Goal: Communication & Community: Participate in discussion

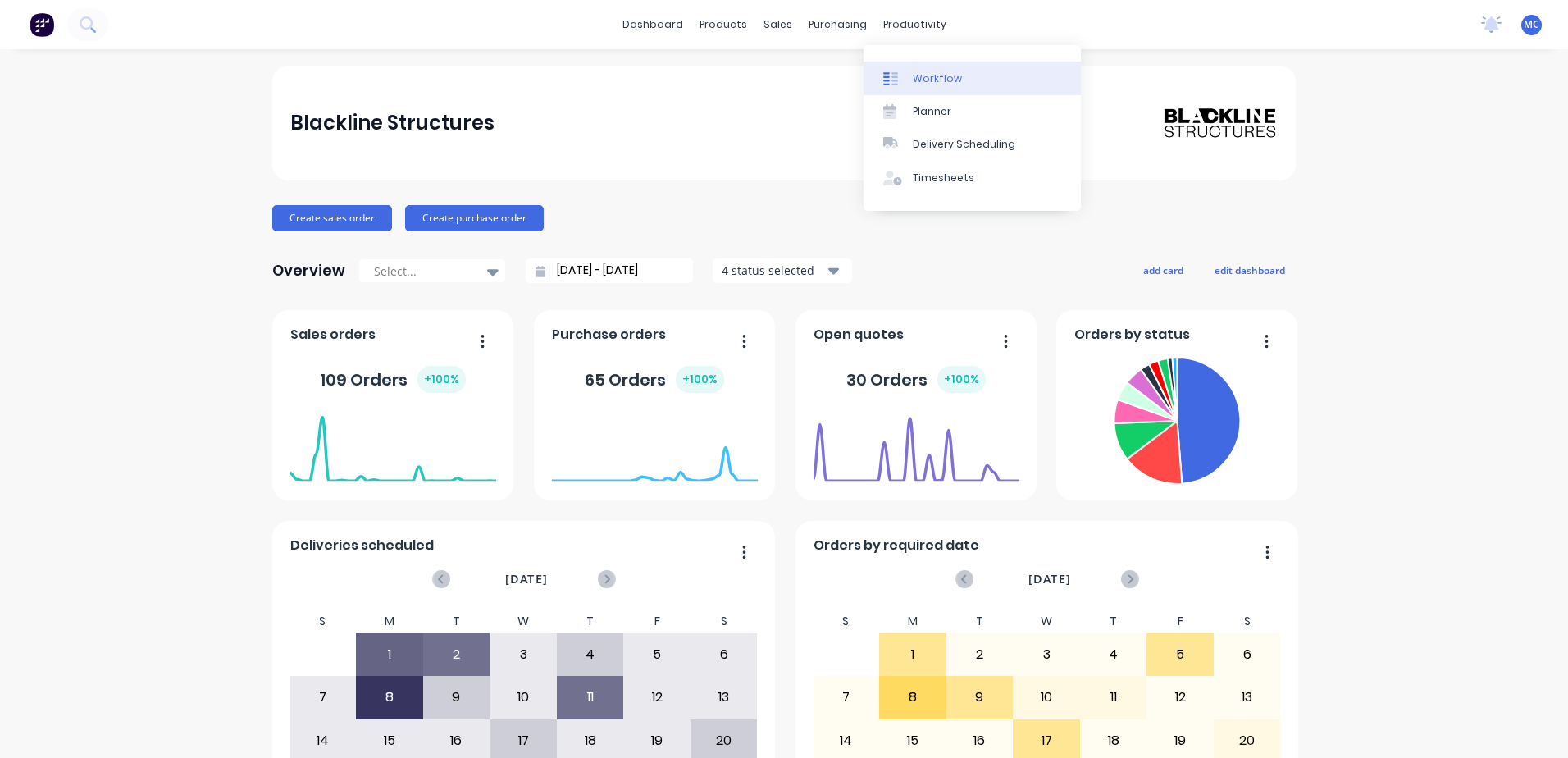
click at [929, 70] on link "Workflow" at bounding box center [972, 77] width 217 height 33
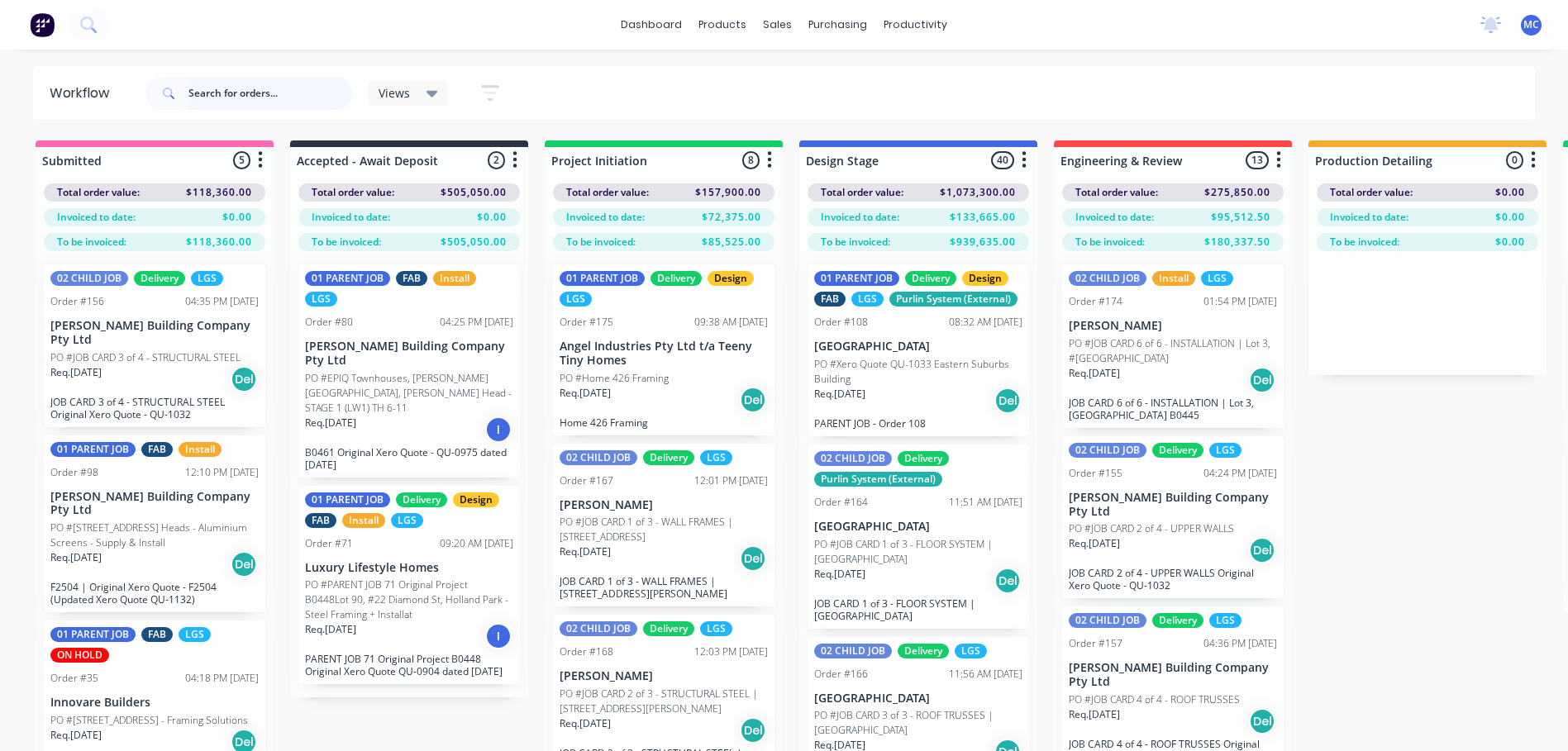
click at [197, 95] on input "text" at bounding box center [270, 93] width 164 height 33
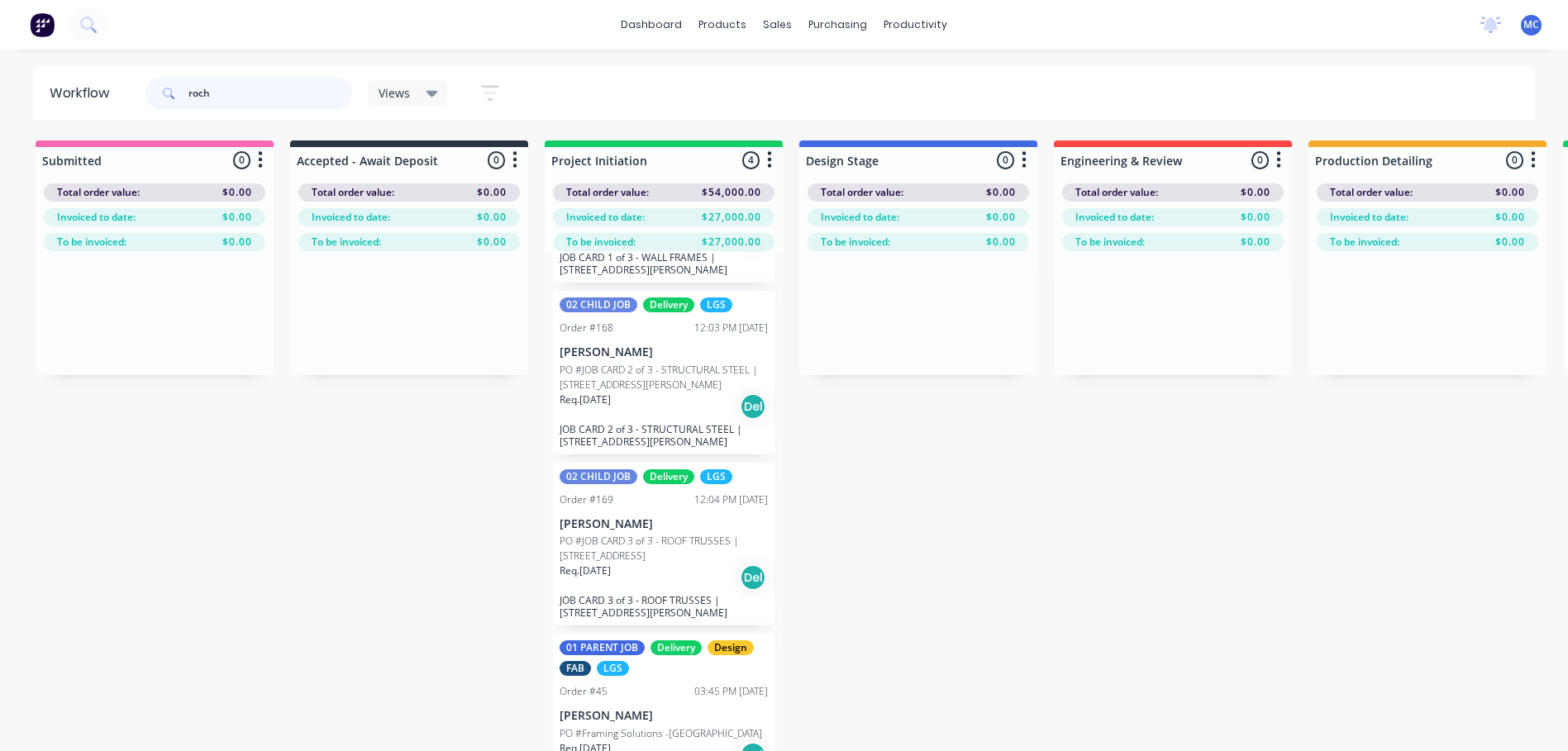
scroll to position [65, 0]
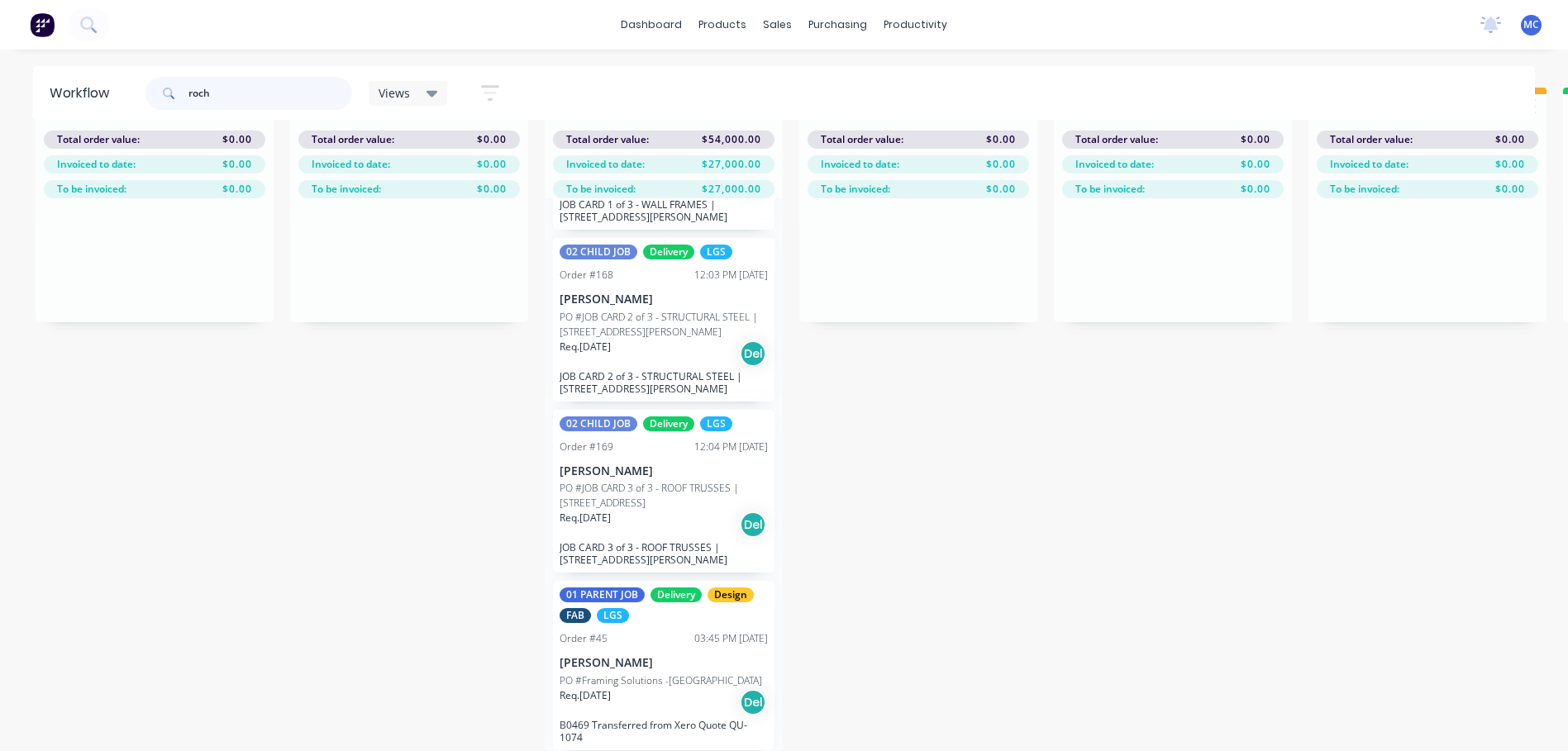
type input "roch"
click at [629, 655] on p "[PERSON_NAME]" at bounding box center [663, 662] width 208 height 14
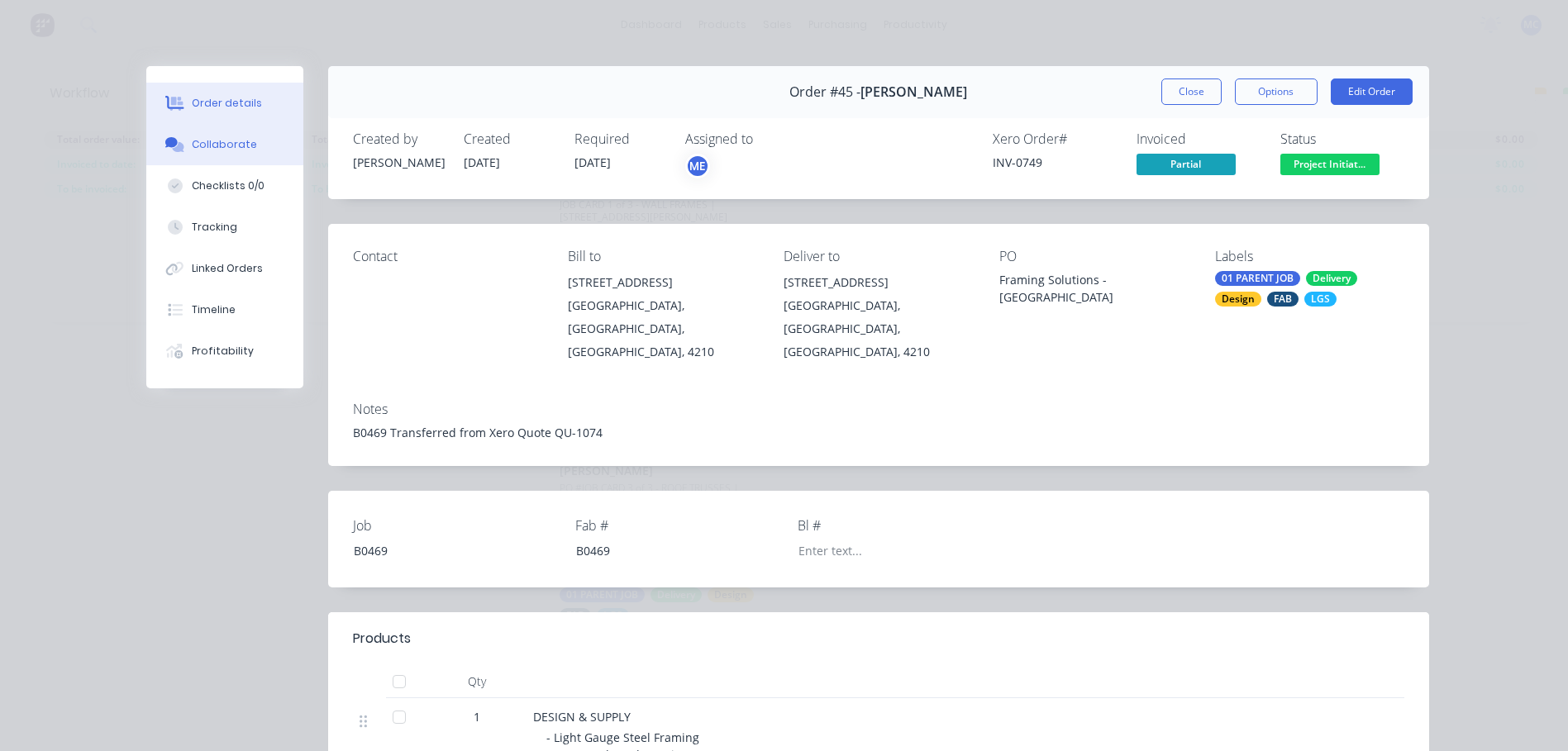
click at [208, 151] on div "Collaborate" at bounding box center [224, 145] width 65 height 15
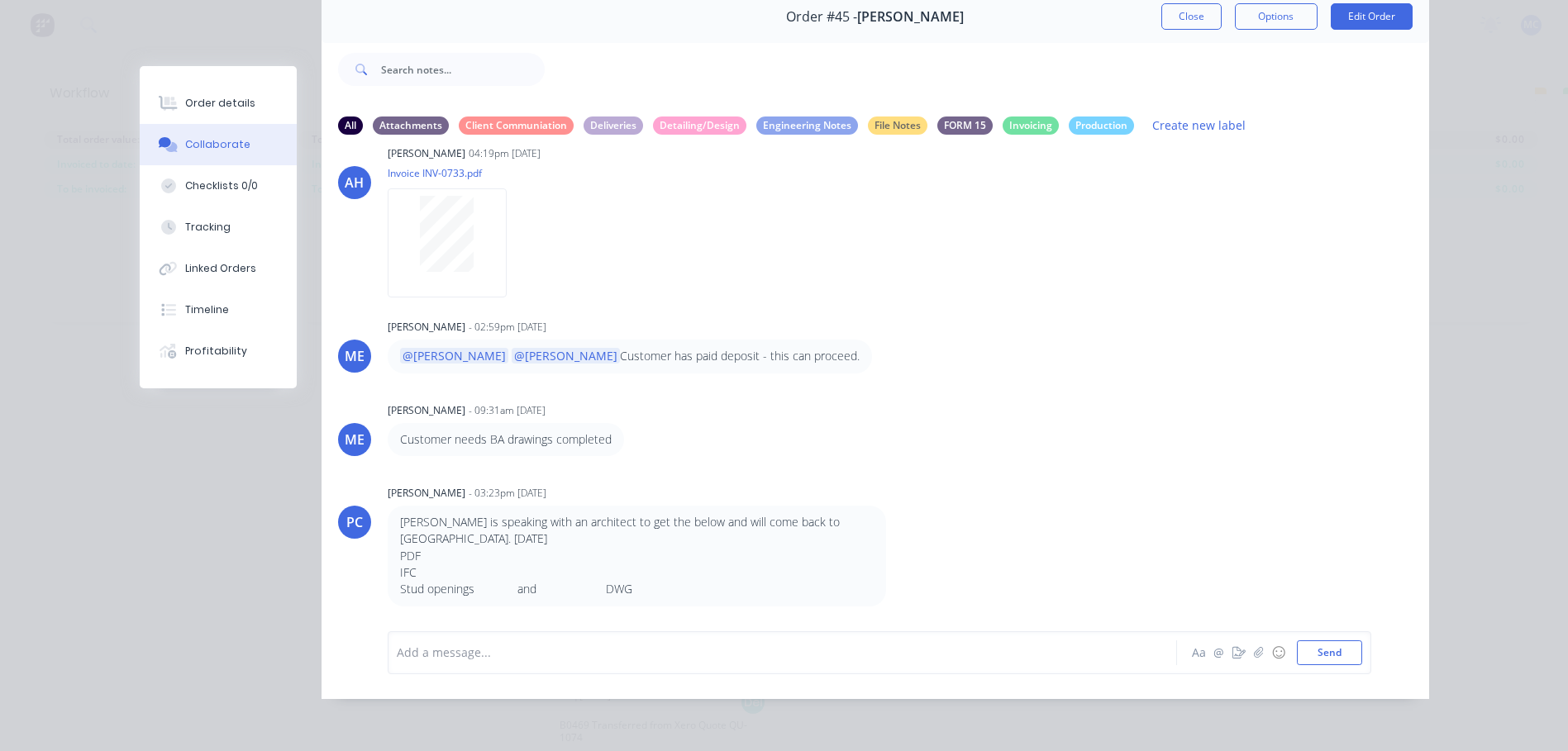
scroll to position [44, 0]
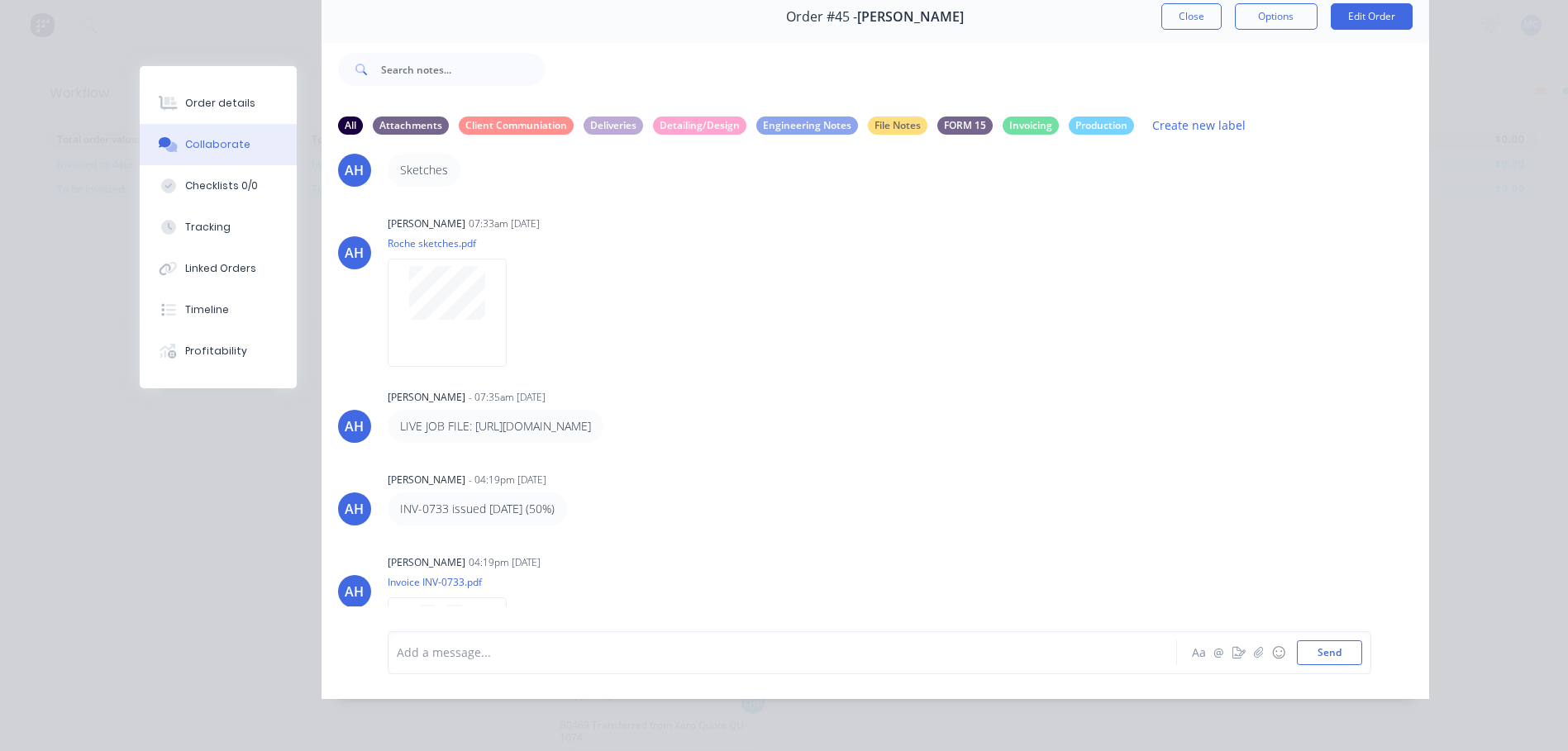
click at [1164, 7] on button "Close" at bounding box center [1191, 16] width 61 height 26
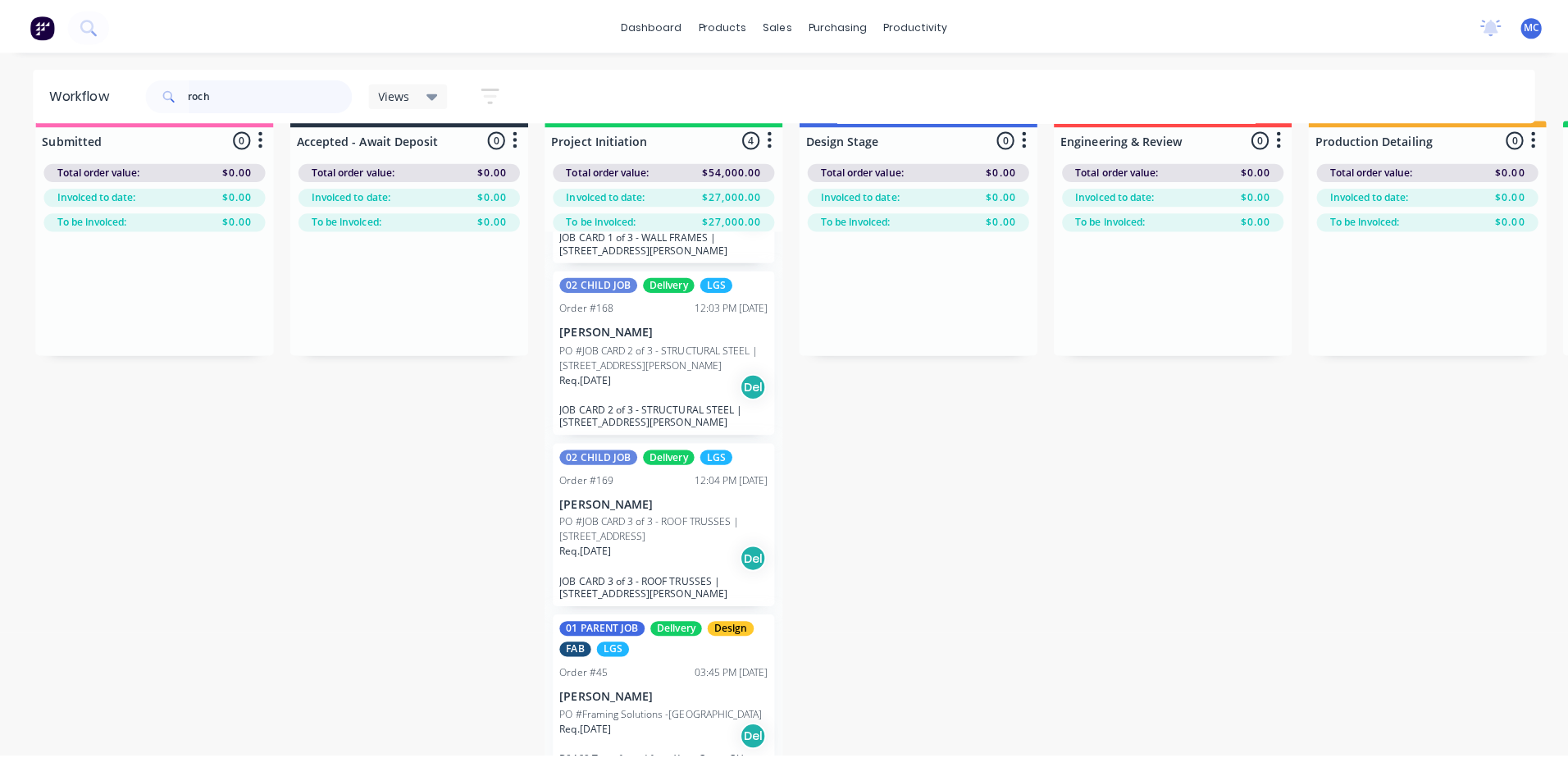
scroll to position [0, 0]
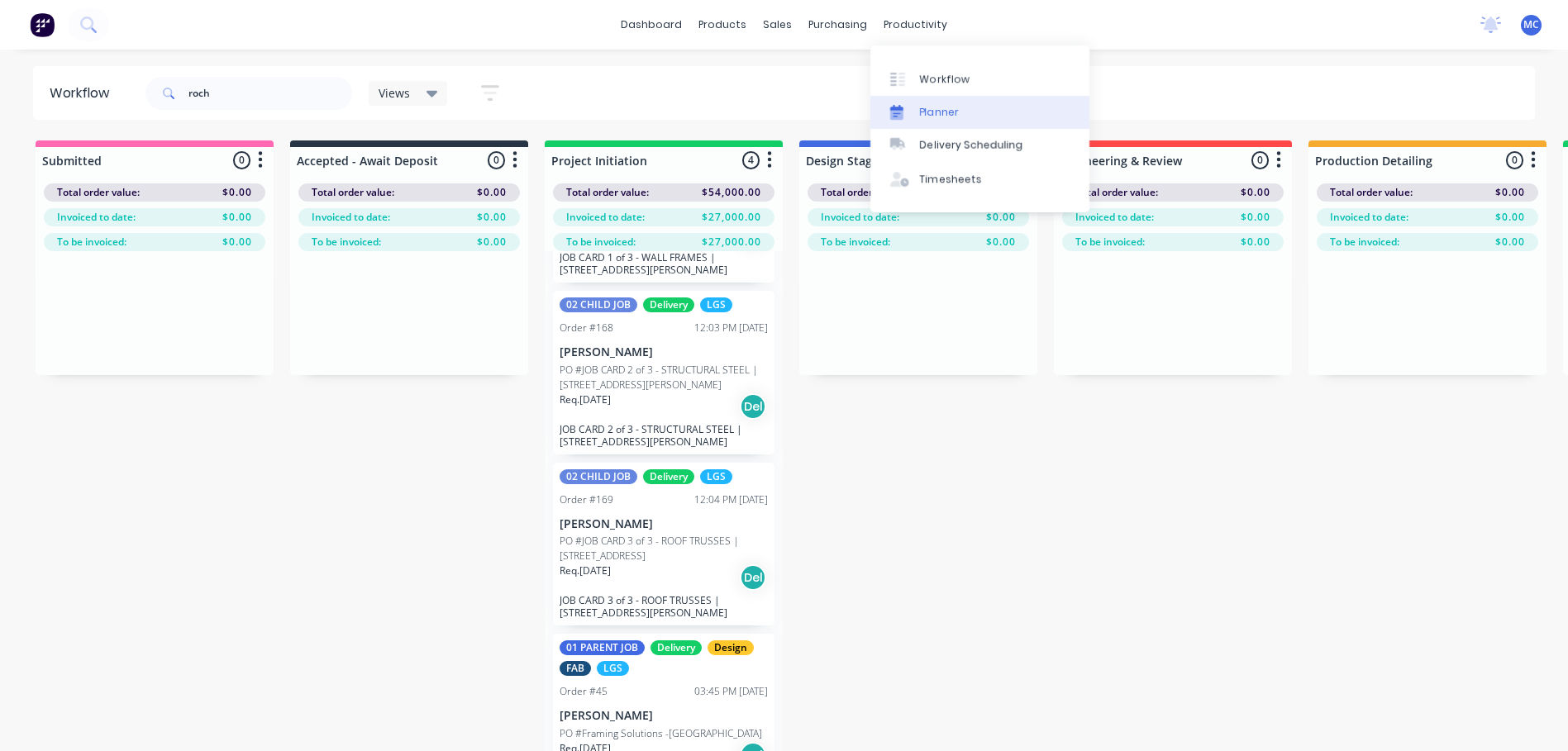
click at [912, 99] on link "Planner" at bounding box center [979, 112] width 219 height 33
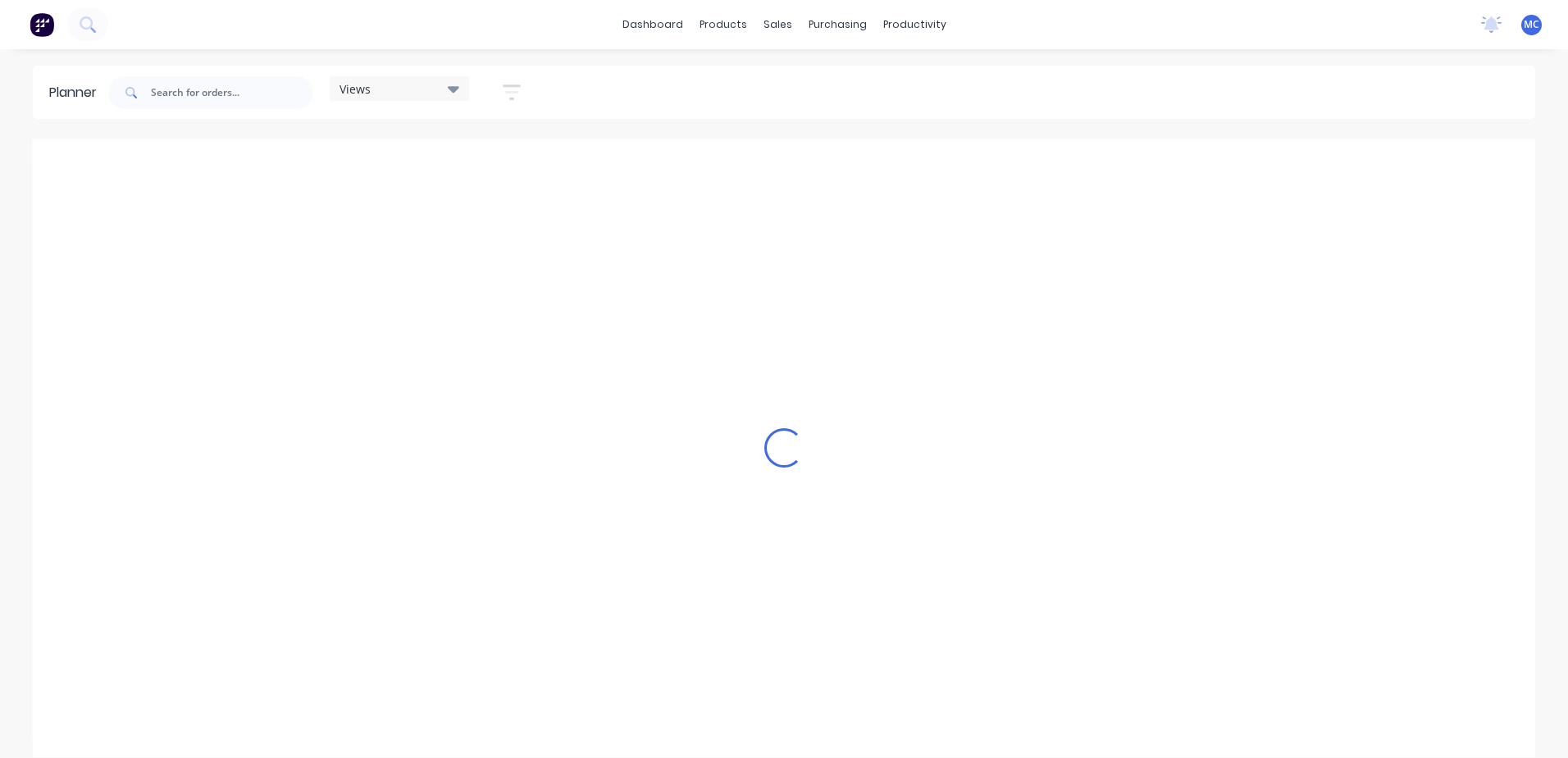
scroll to position [0, 1051]
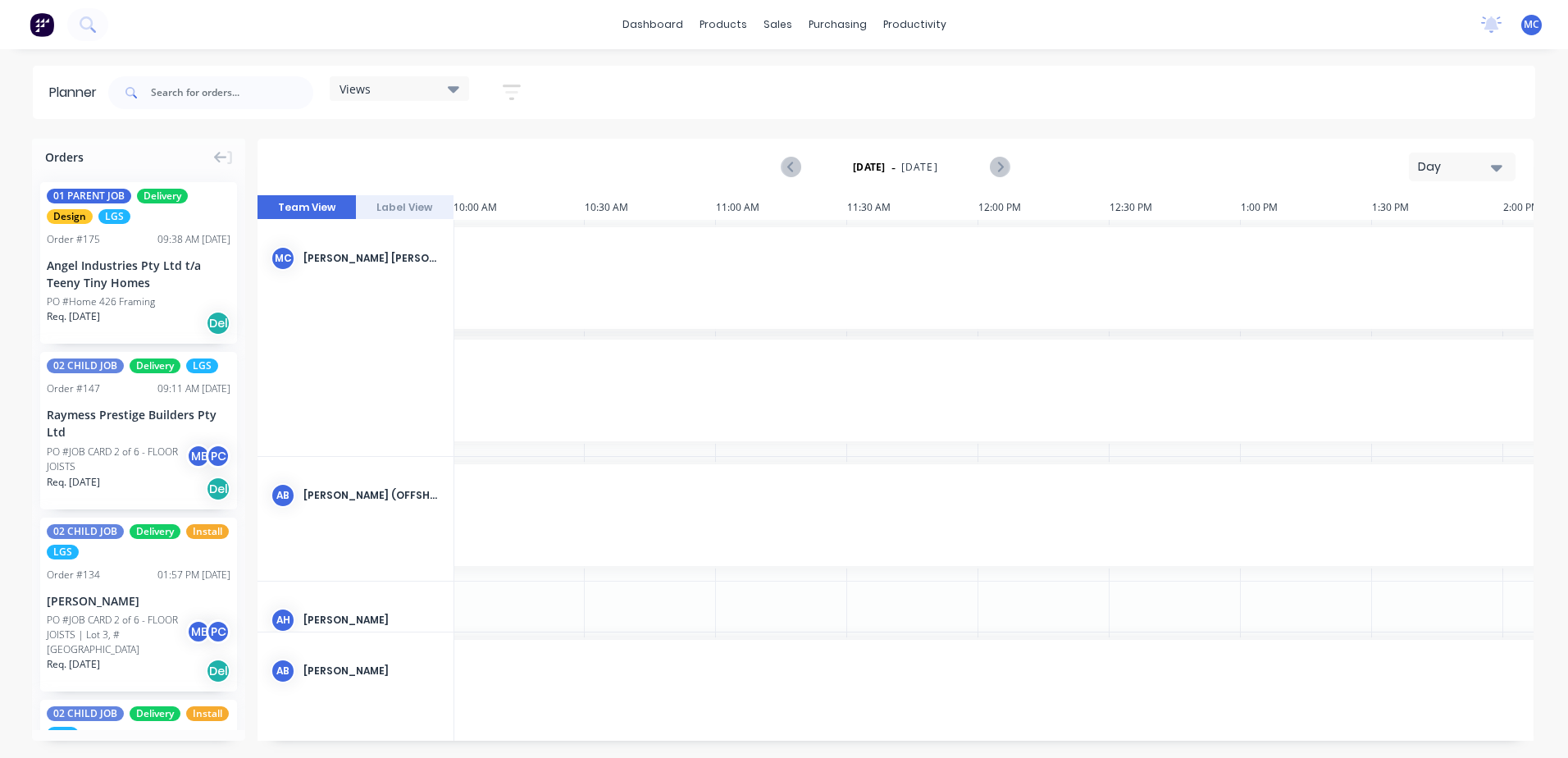
click at [1453, 162] on div "Day" at bounding box center [1455, 167] width 75 height 17
click at [1439, 246] on div "Week" at bounding box center [1432, 243] width 162 height 33
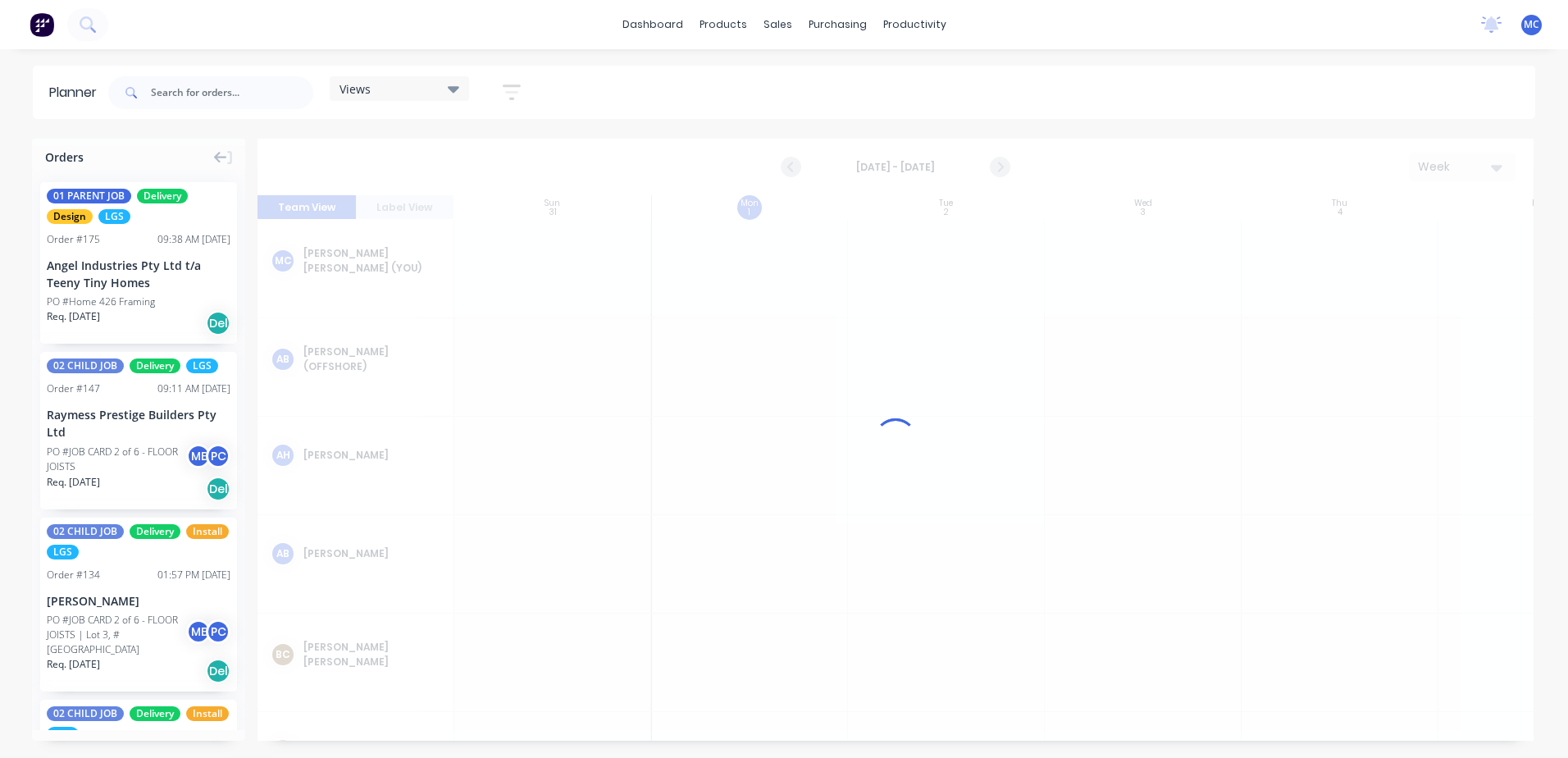
scroll to position [0, 1]
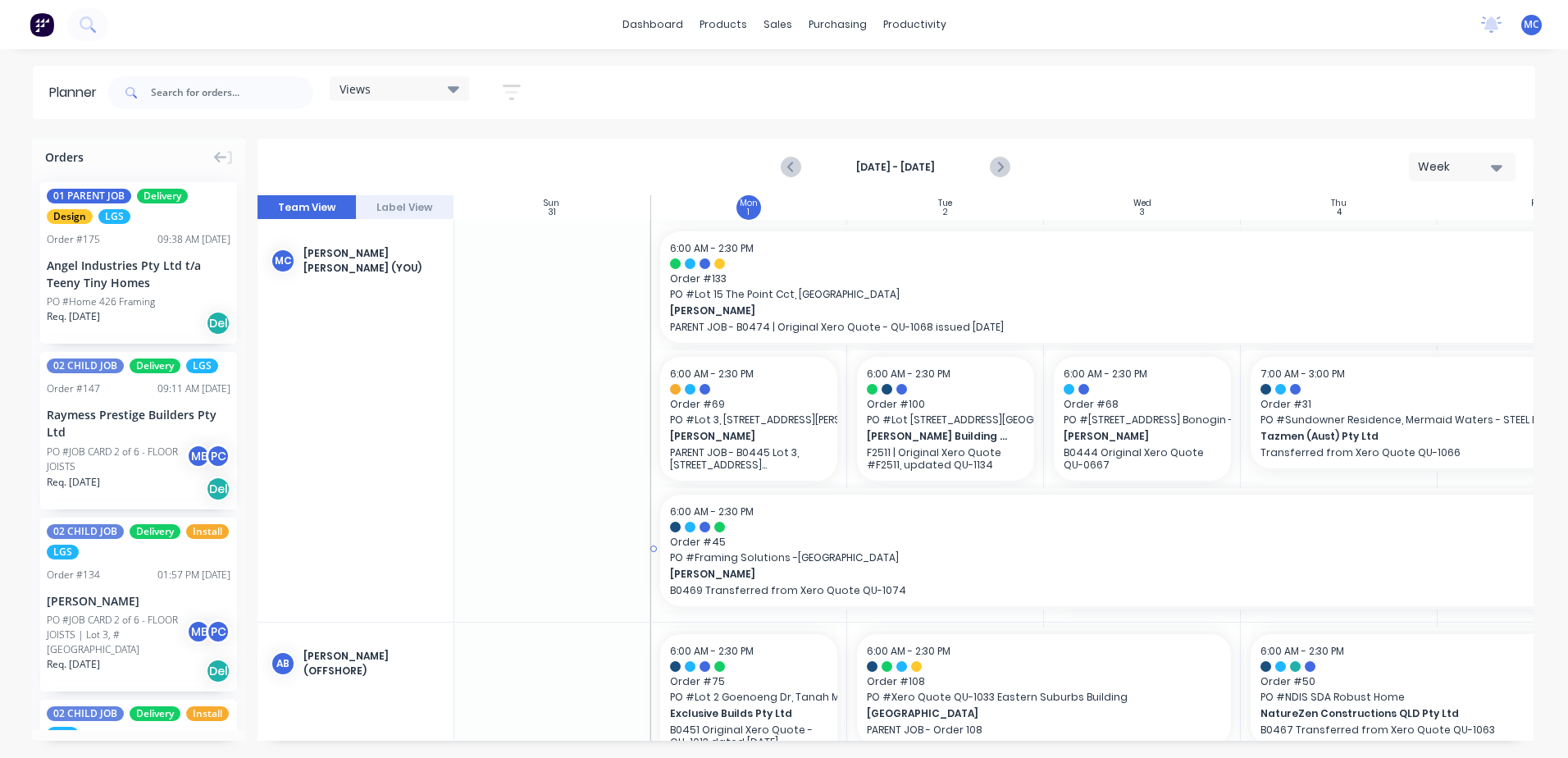
drag, startPoint x: 1045, startPoint y: 545, endPoint x: 772, endPoint y: 534, distance: 273.2
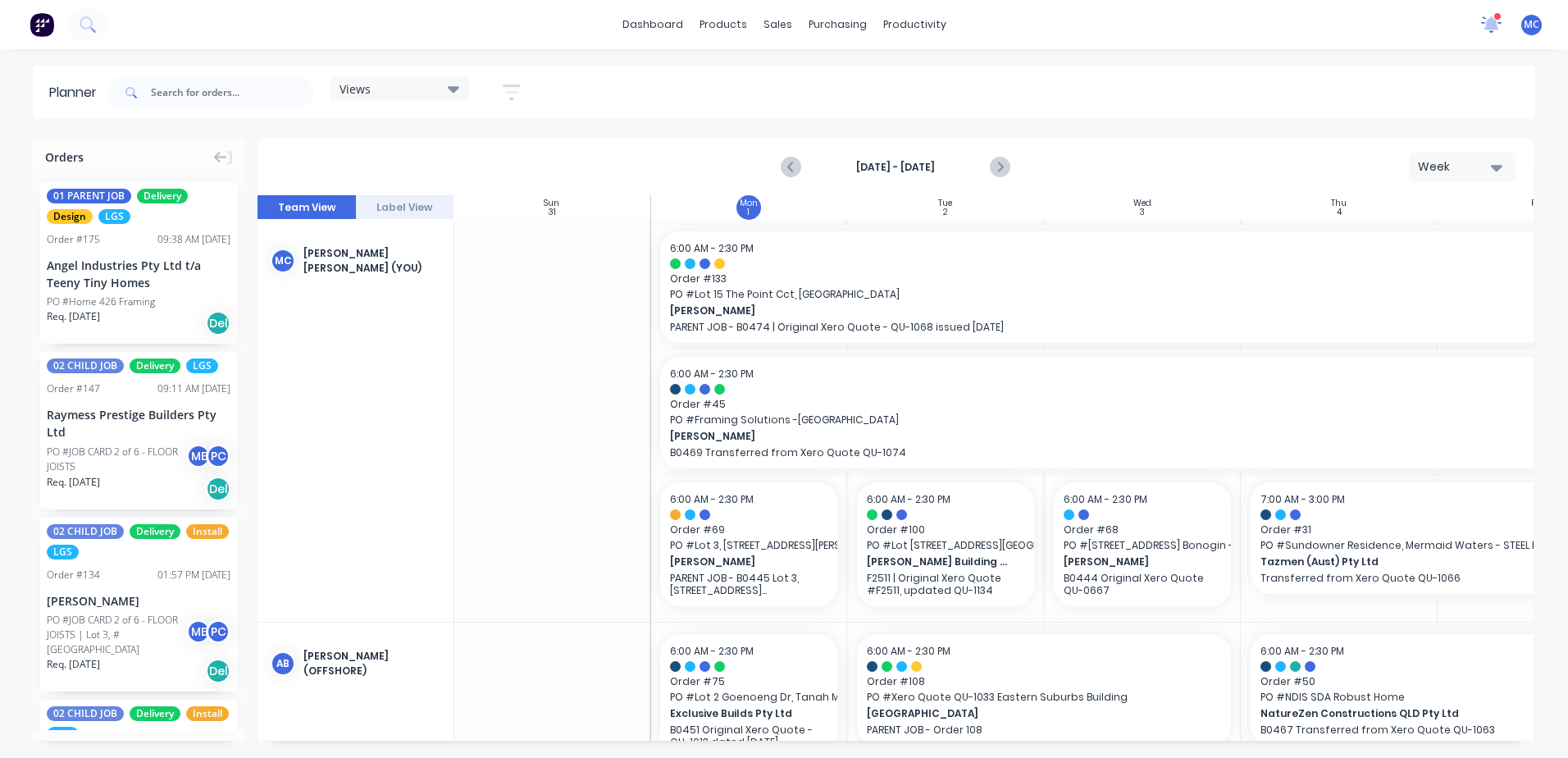
click at [1492, 19] on icon at bounding box center [1492, 23] width 15 height 14
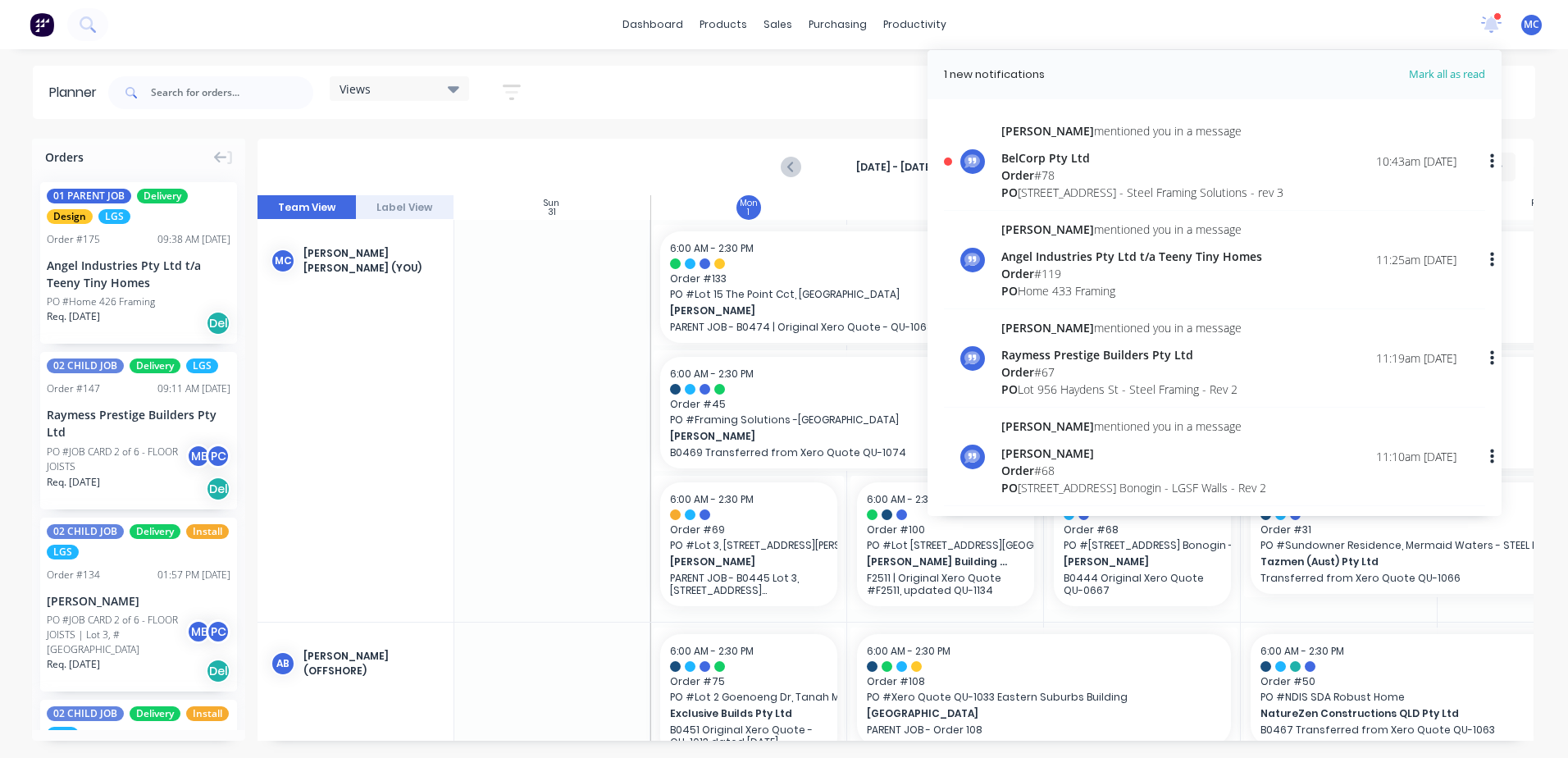
click at [1210, 172] on div "Order # 78" at bounding box center [1142, 175] width 282 height 17
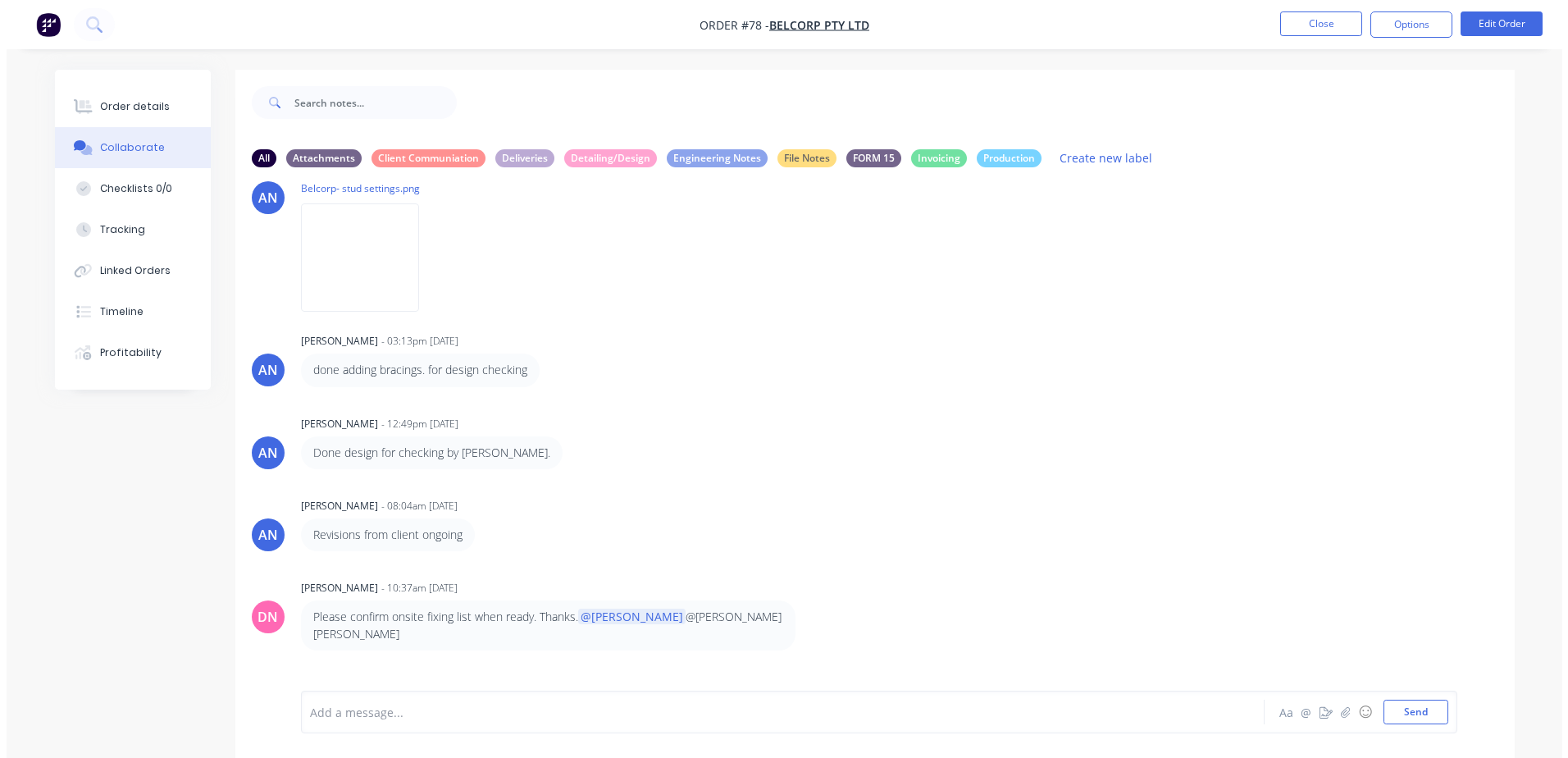
scroll to position [1257, 0]
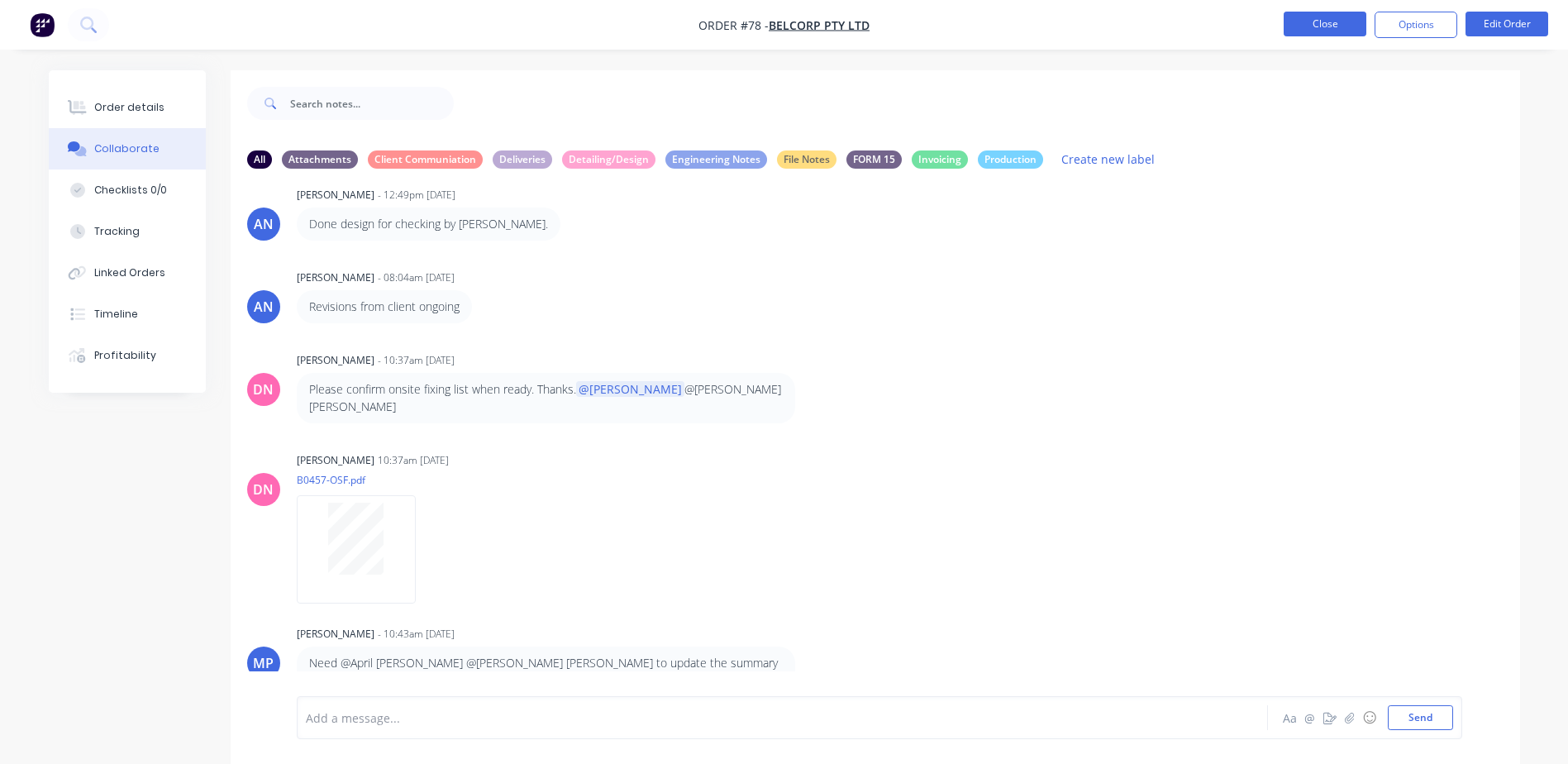
click at [1304, 29] on button "Close" at bounding box center [1324, 24] width 82 height 25
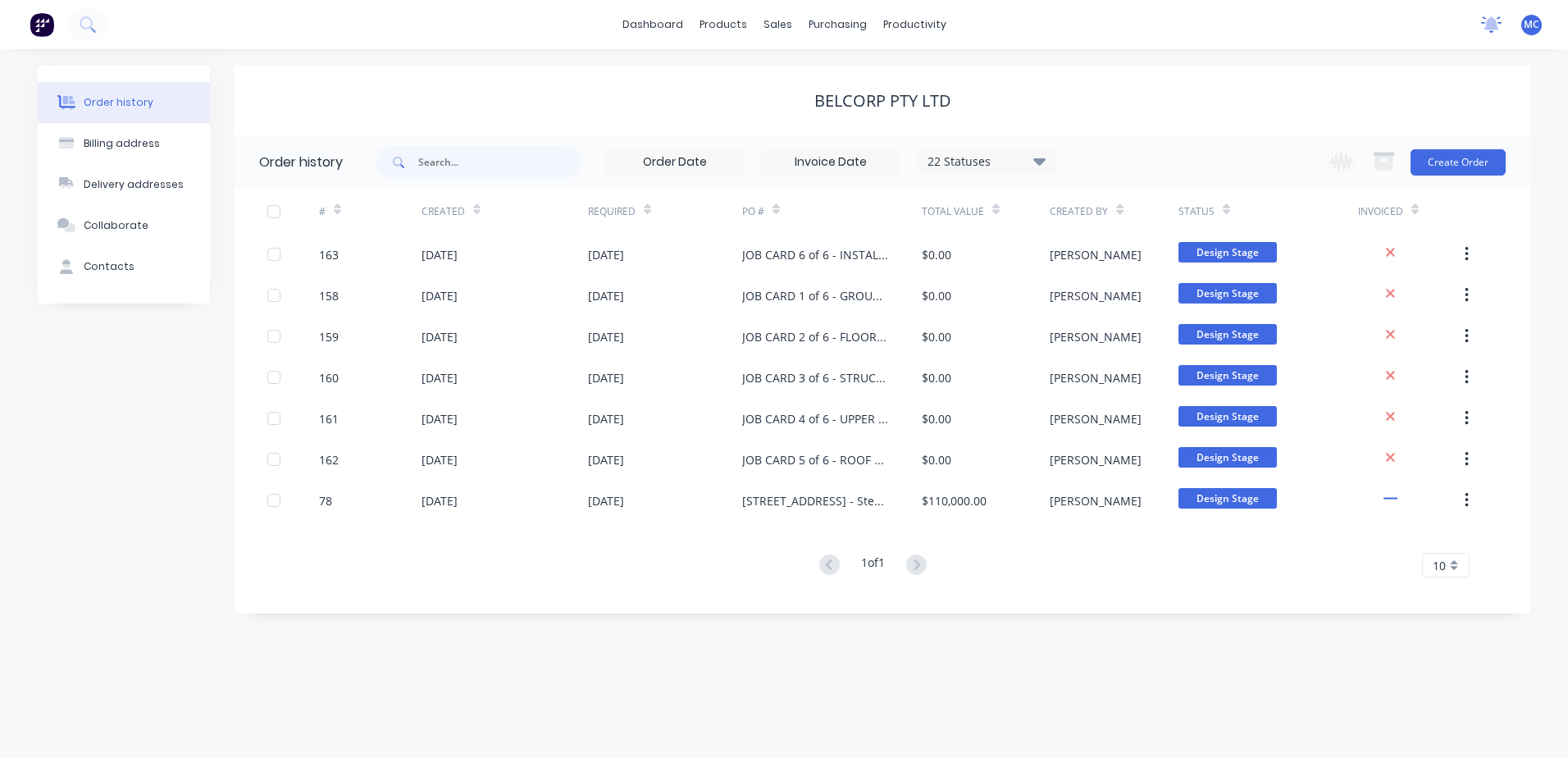
click at [1490, 23] on icon at bounding box center [1492, 23] width 15 height 13
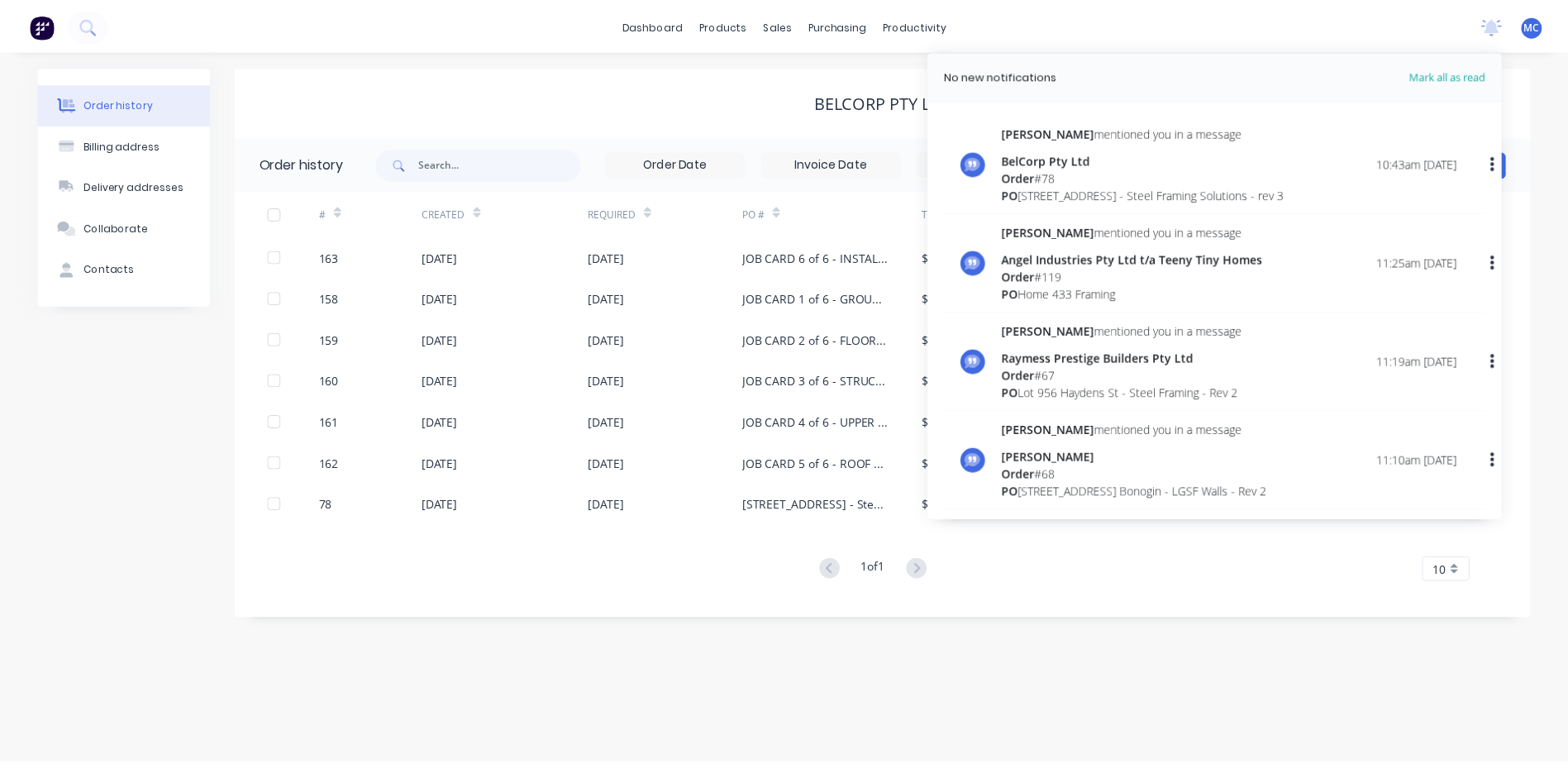
scroll to position [82, 0]
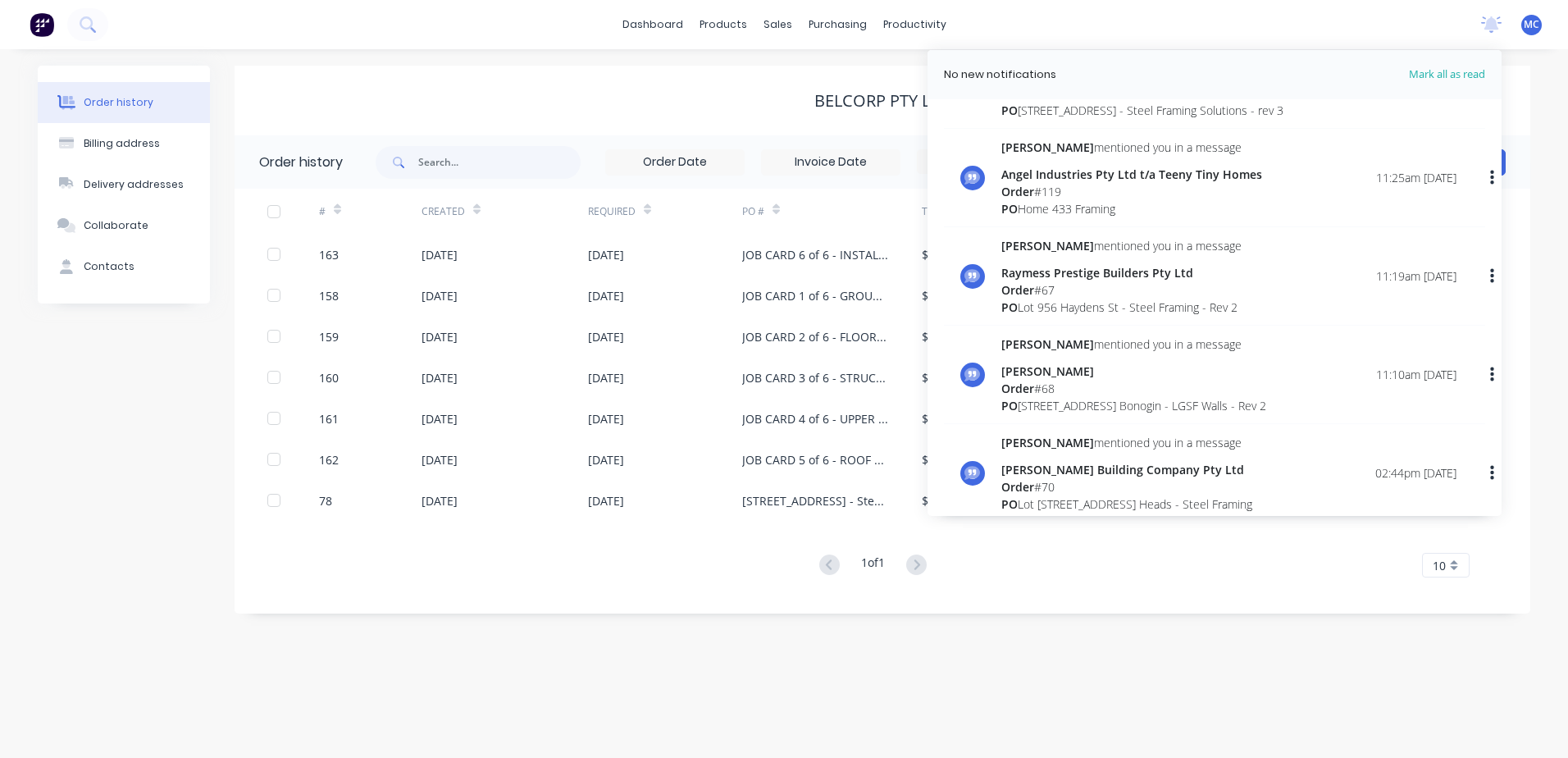
click at [1174, 193] on div "Order # 119" at bounding box center [1131, 192] width 261 height 17
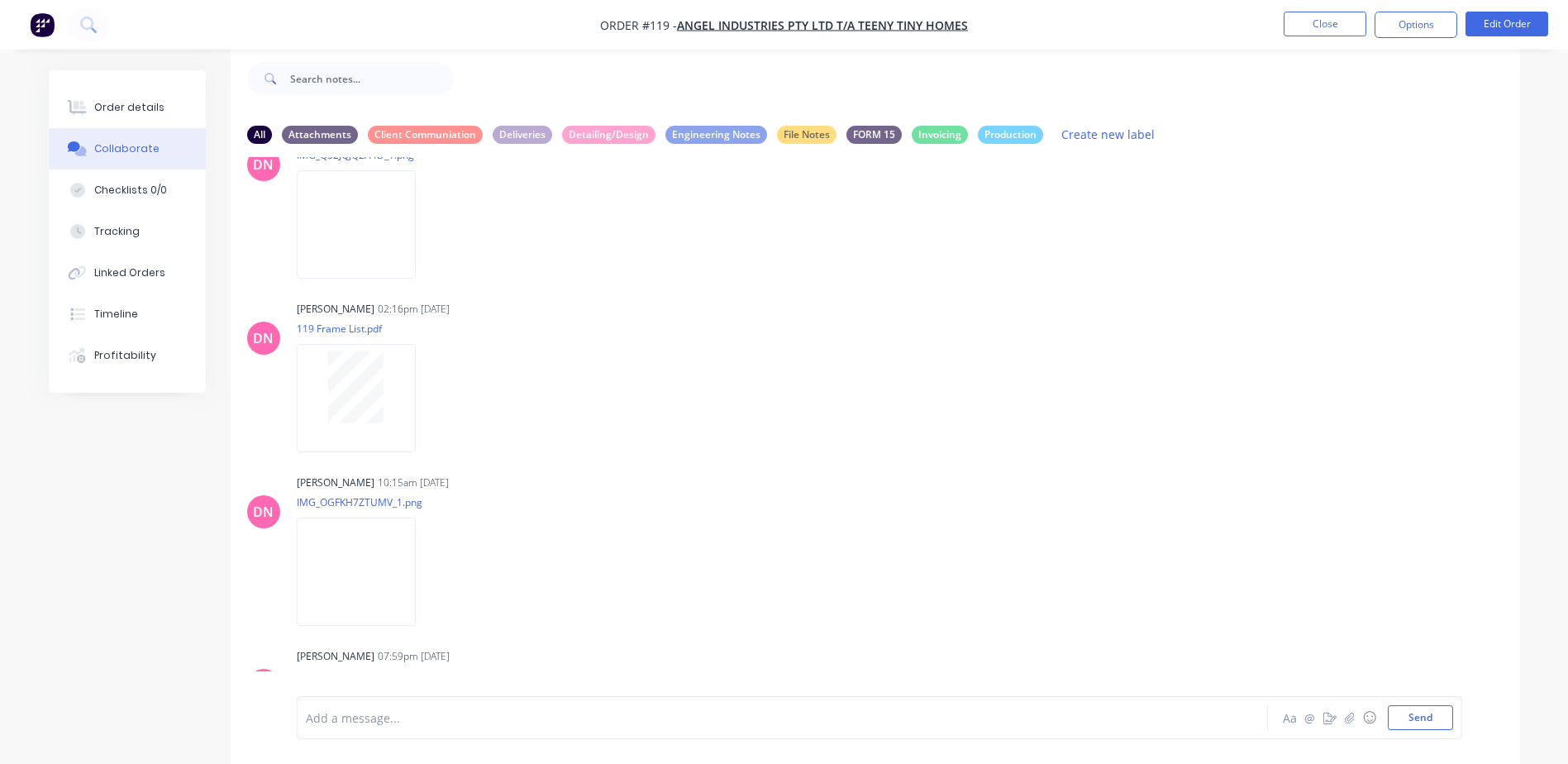
scroll to position [3032, 0]
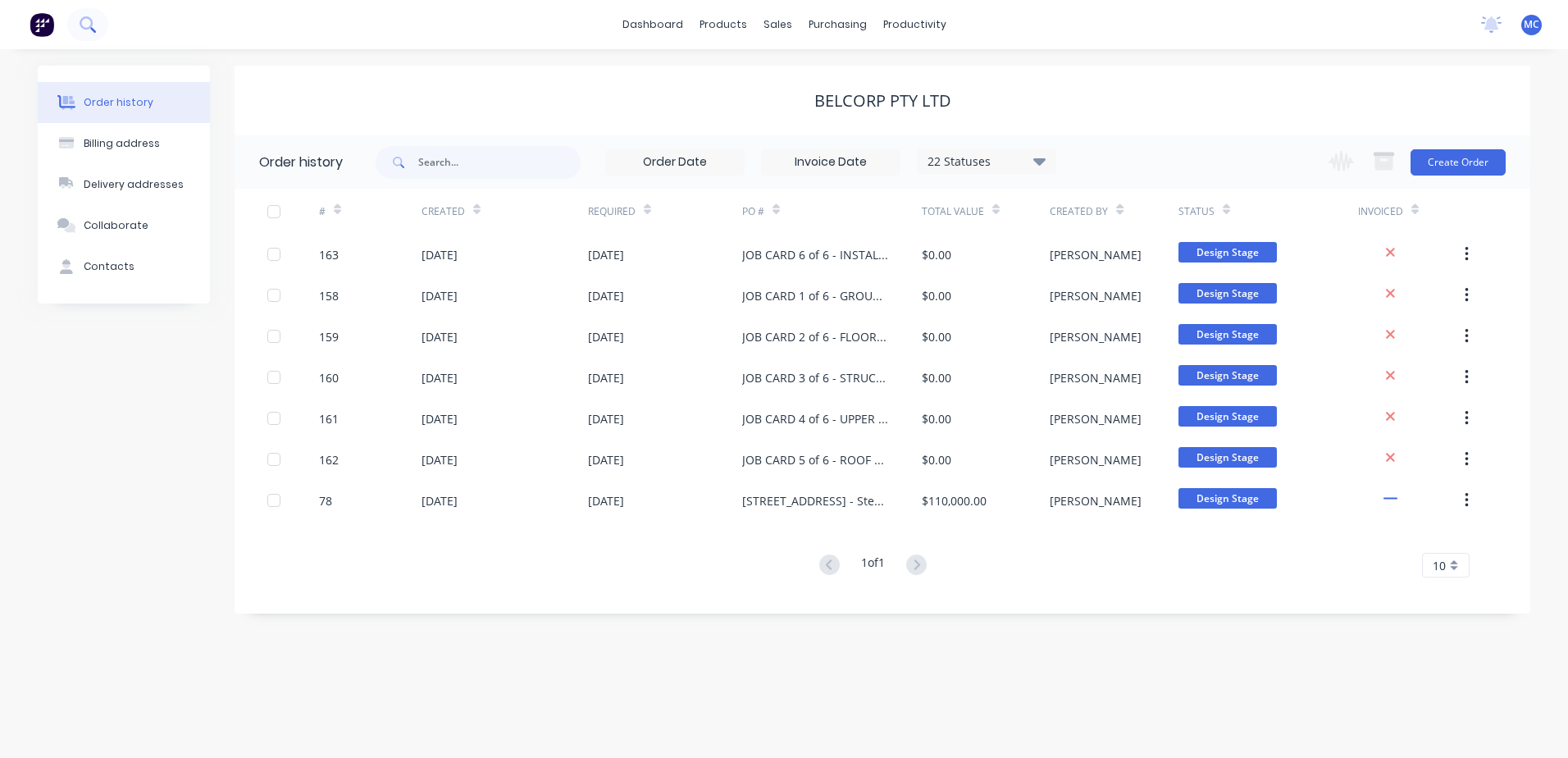
click at [83, 28] on icon at bounding box center [86, 23] width 13 height 13
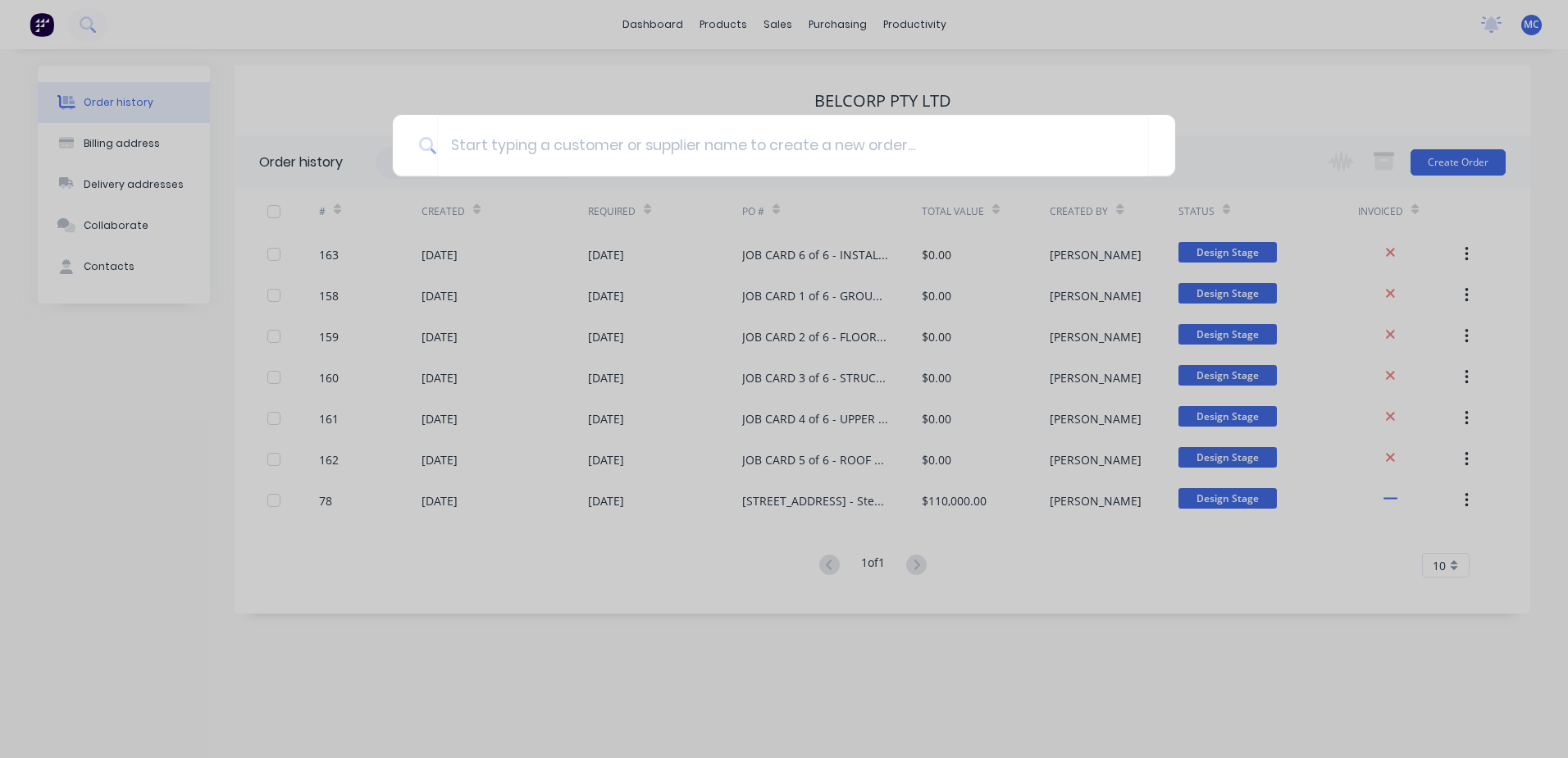
click at [658, 13] on div at bounding box center [784, 379] width 1568 height 758
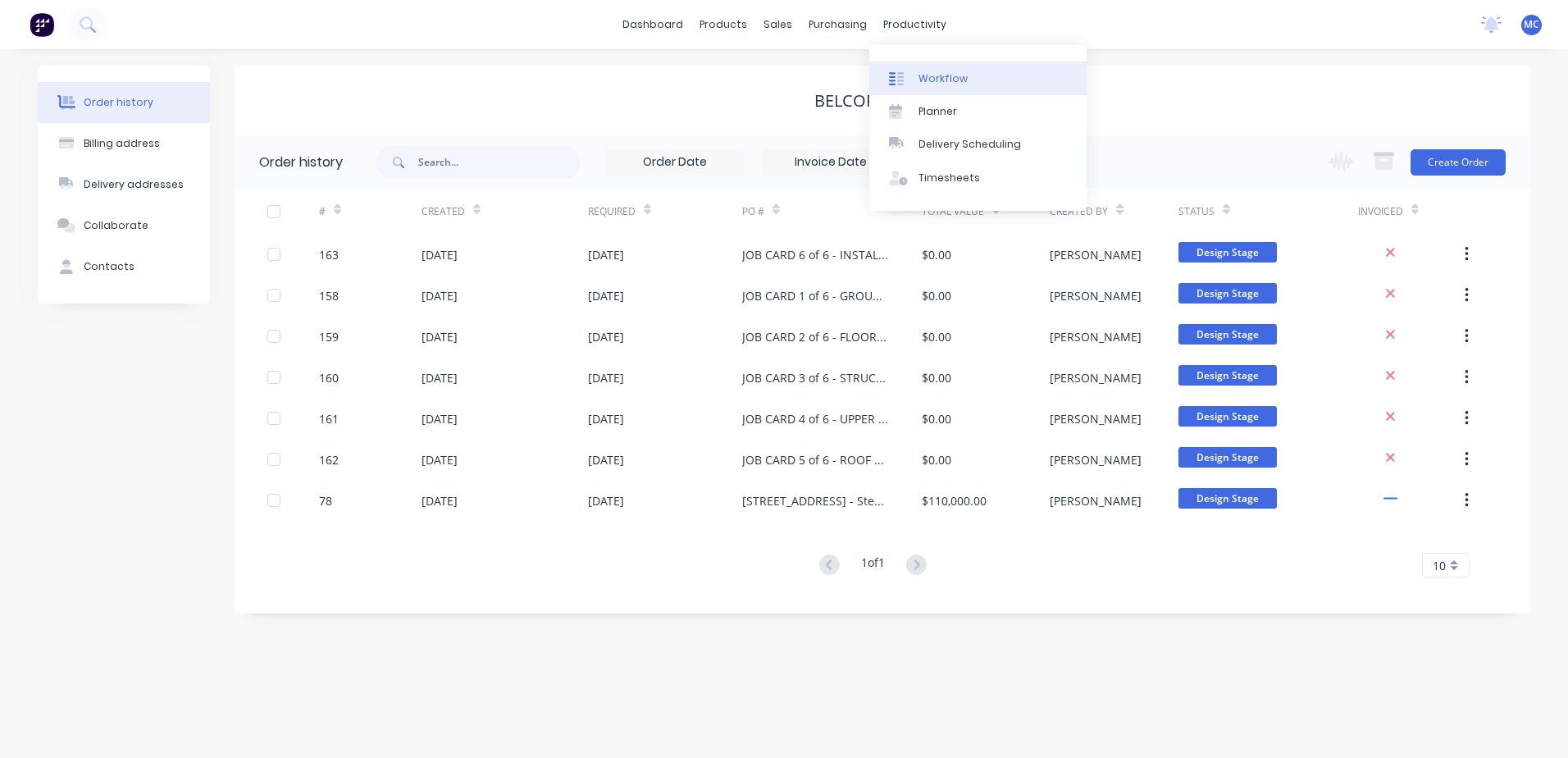
click at [935, 71] on div "Workflow" at bounding box center [943, 79] width 49 height 15
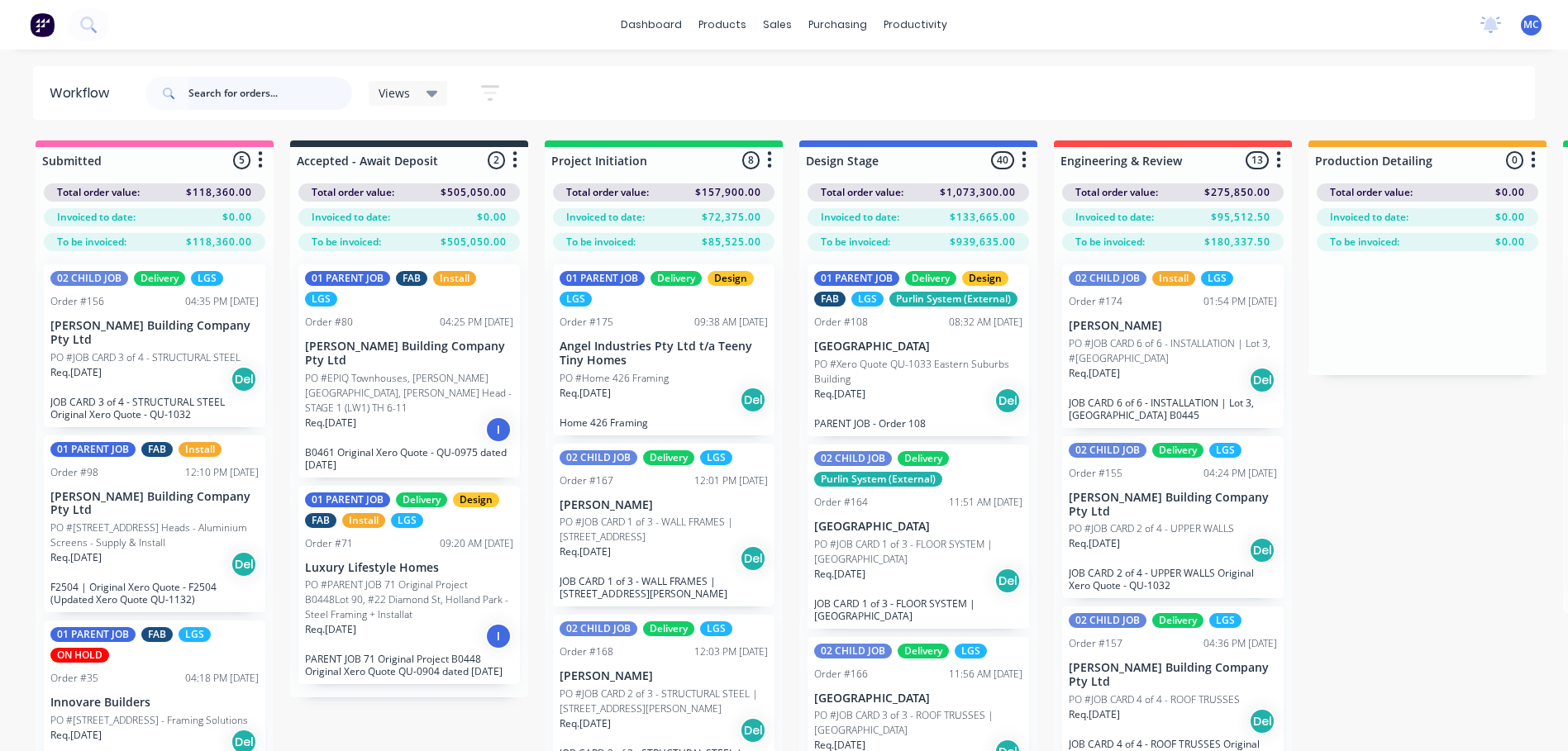
click at [272, 100] on input "text" at bounding box center [270, 93] width 164 height 33
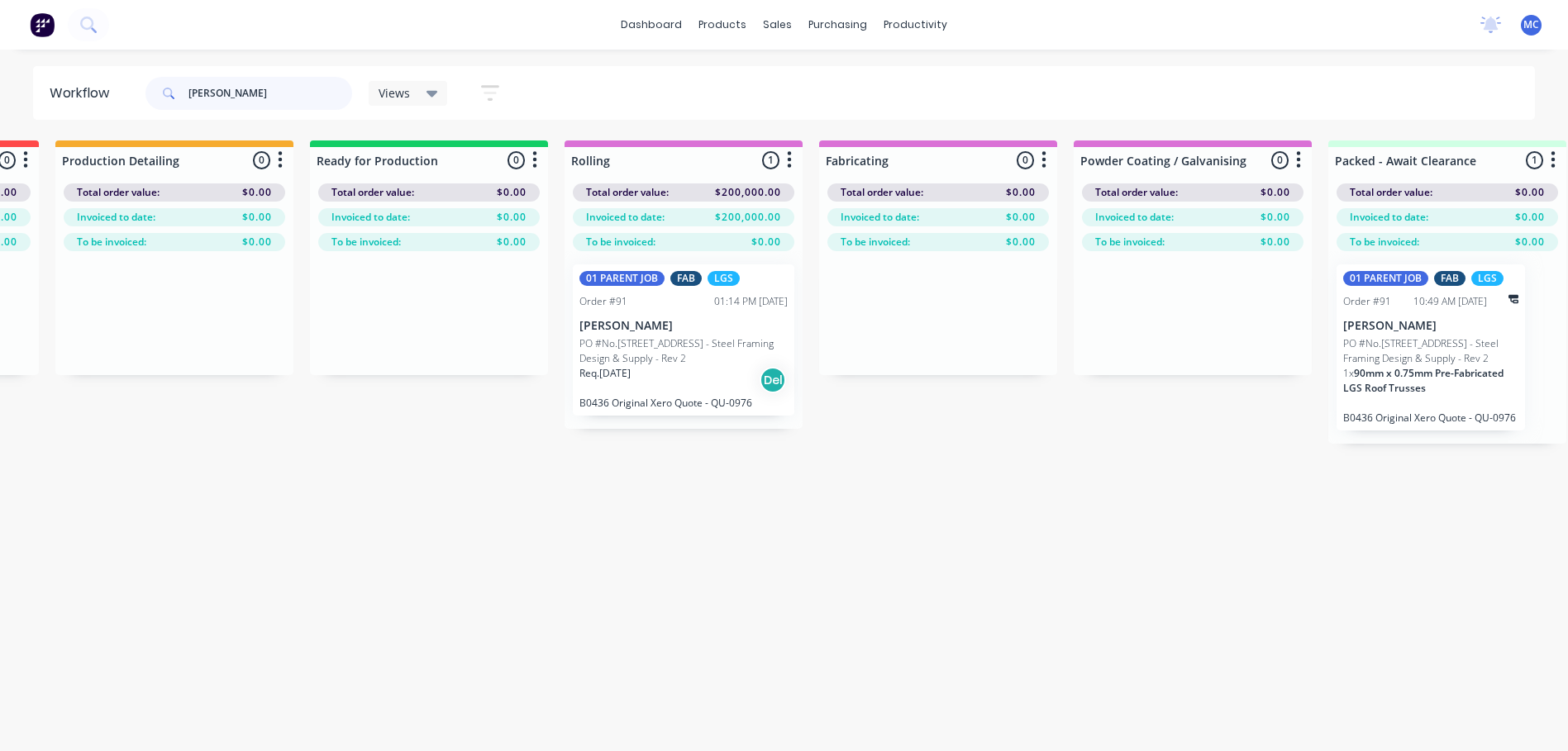
scroll to position [0, 1365]
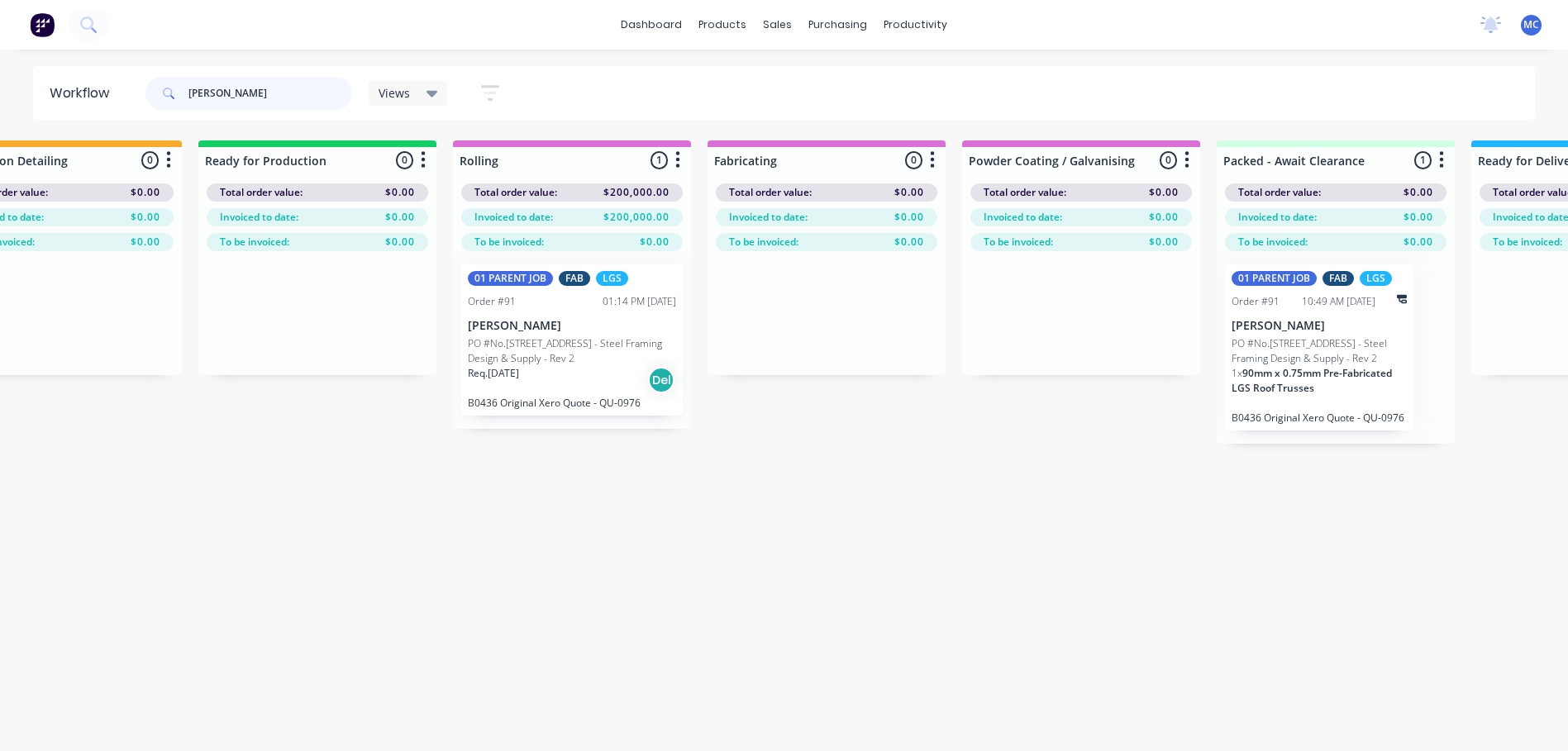
type input "[PERSON_NAME]"
click at [532, 375] on div "Req. [DATE] Del" at bounding box center [572, 380] width 208 height 28
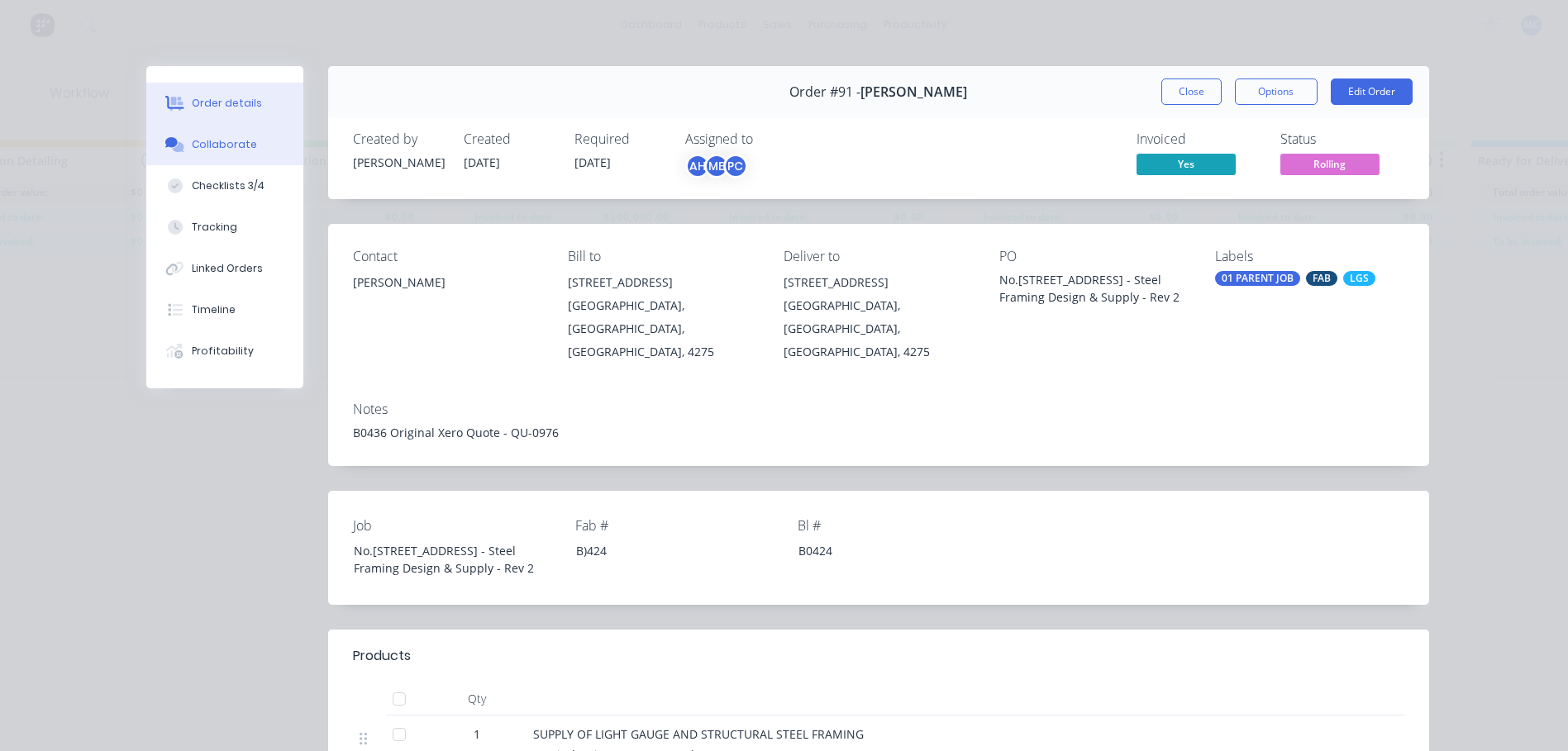
click at [167, 153] on button "Collaborate" at bounding box center [225, 145] width 157 height 42
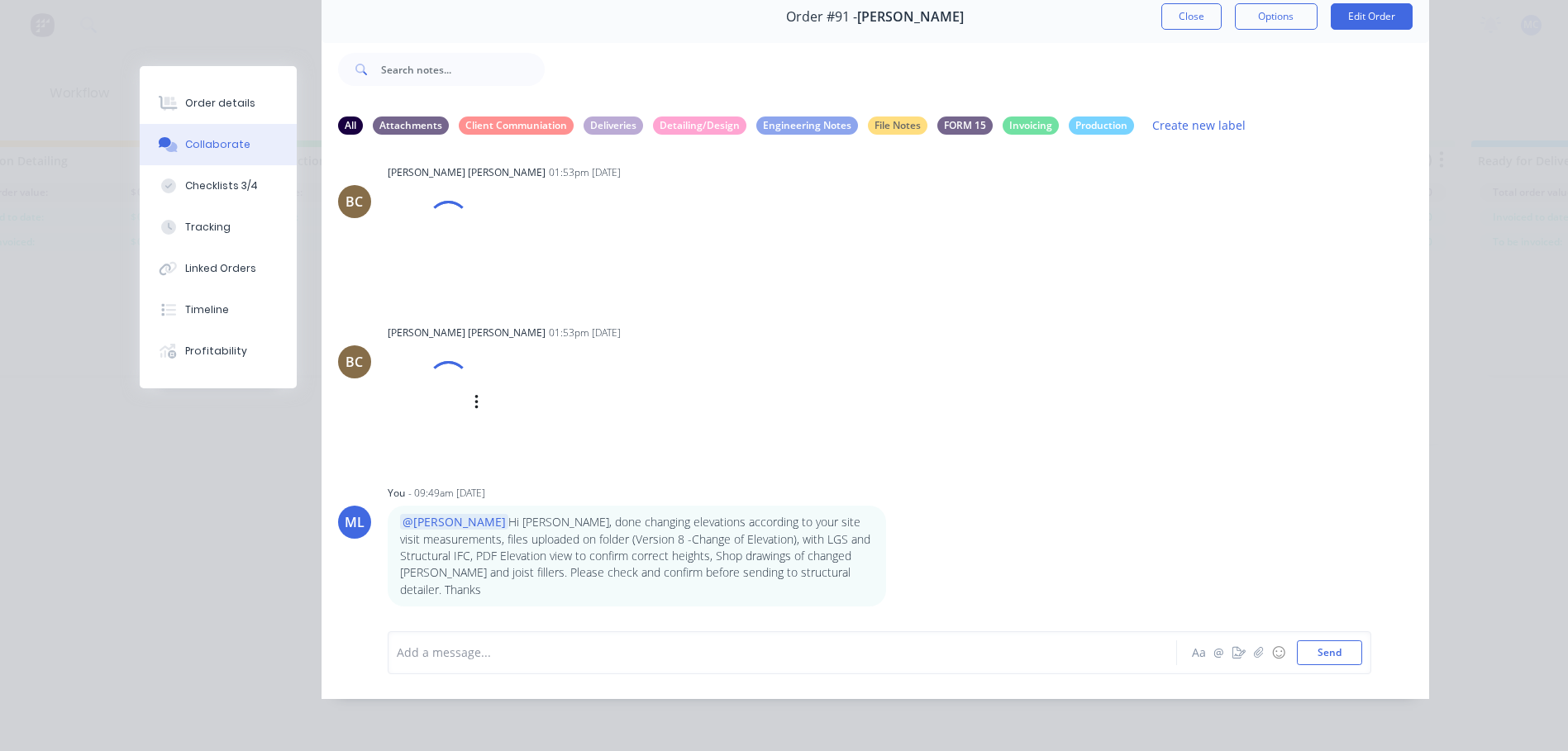
scroll to position [88, 0]
click at [498, 656] on div at bounding box center [759, 652] width 723 height 17
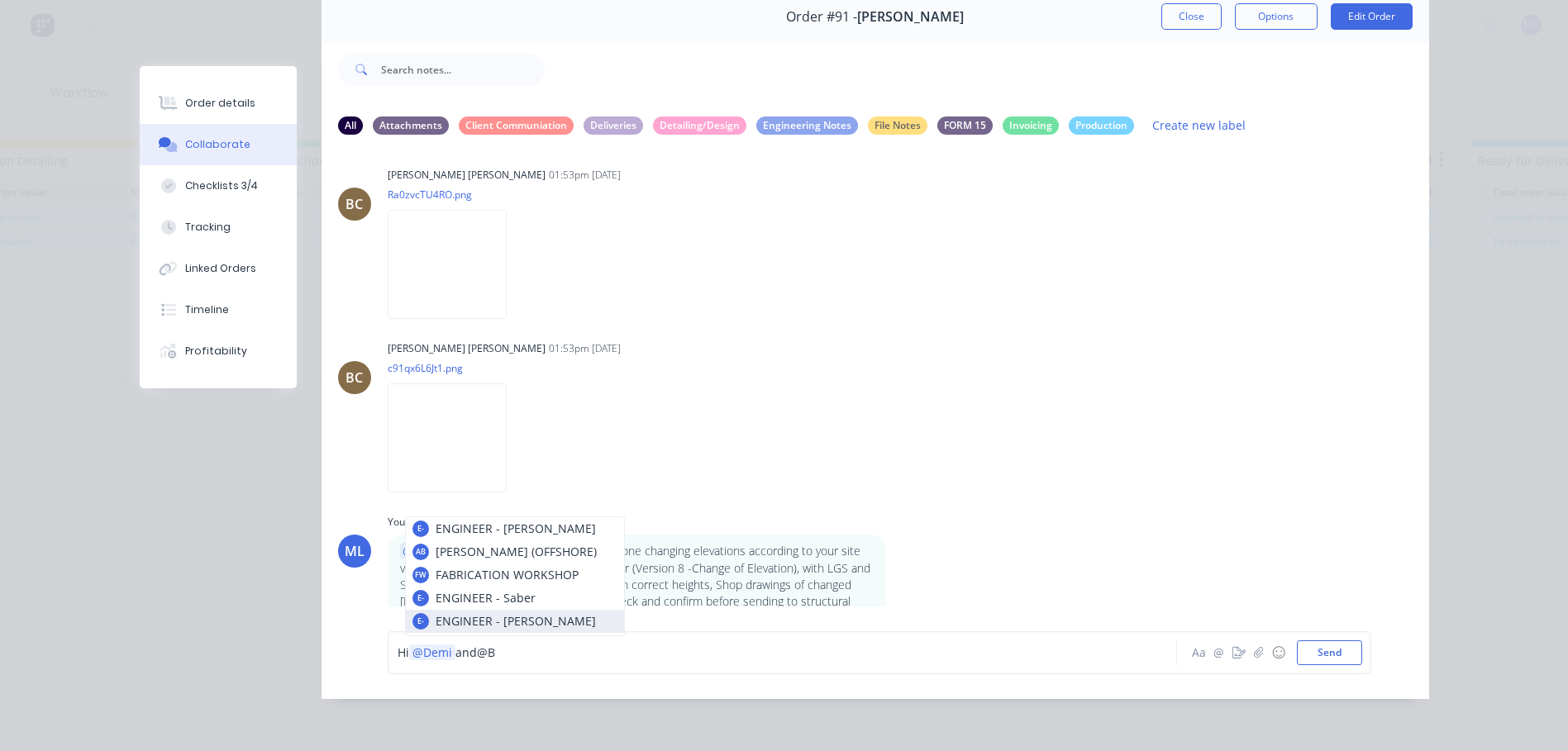
scroll to position [12863, 0]
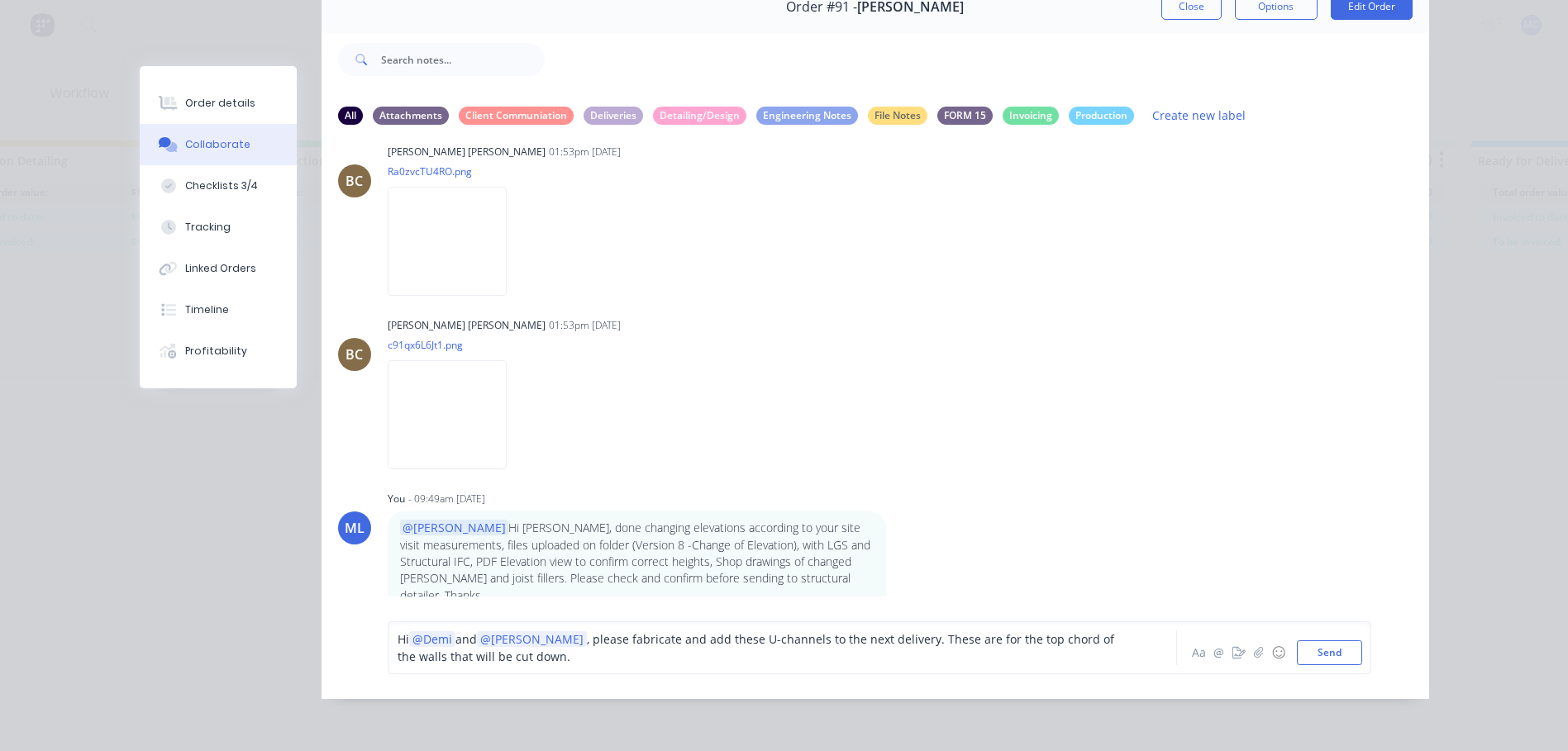
click at [538, 665] on div "Hi @Demi and @[PERSON_NAME] , please fabricate and add these U-channels to the …" at bounding box center [759, 647] width 723 height 35
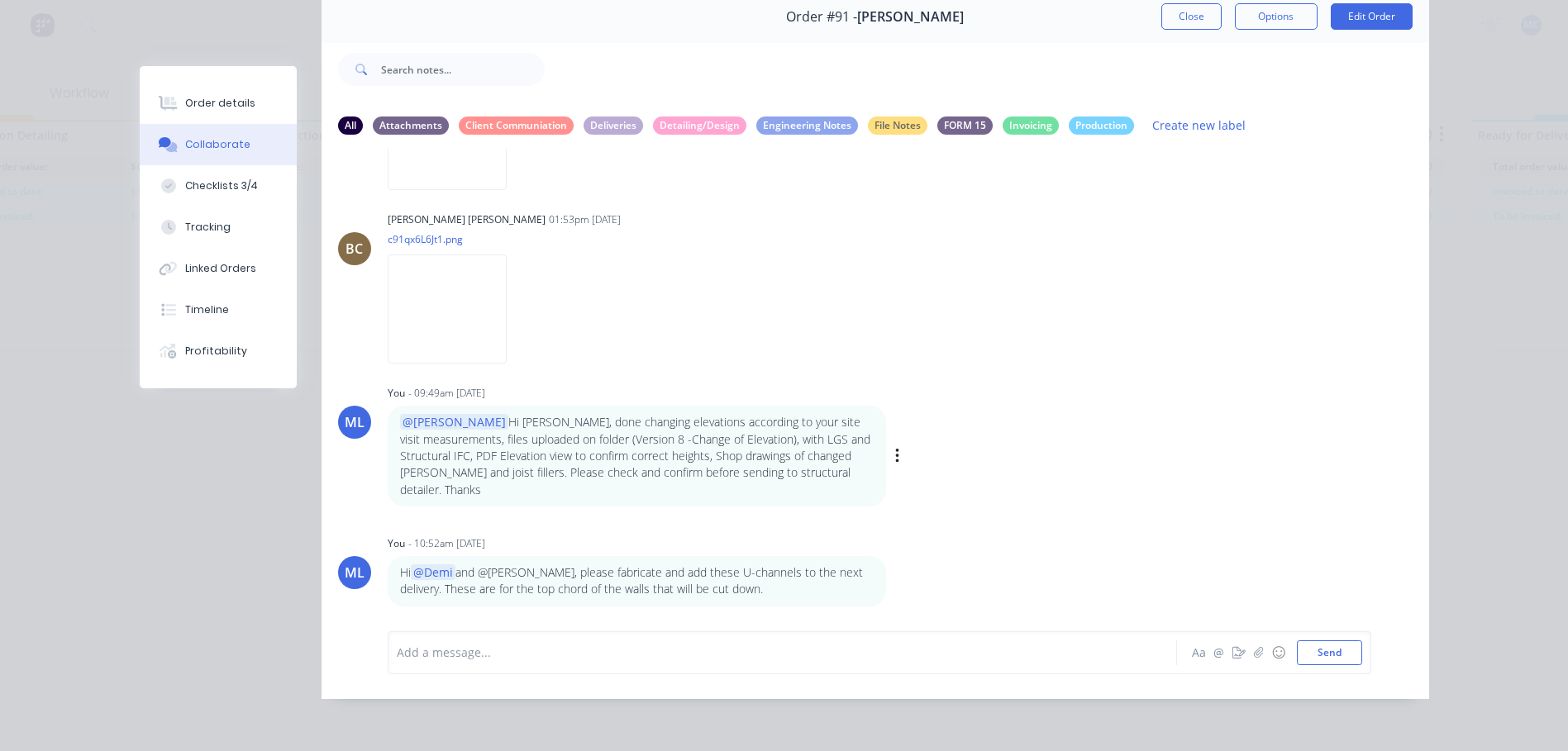
scroll to position [65, 1365]
click at [520, 642] on div "Add a message..." at bounding box center [758, 653] width 724 height 25
click at [533, 668] on div "Add a message... Aa @ ☺ Send" at bounding box center [879, 652] width 983 height 43
click at [534, 654] on div at bounding box center [759, 652] width 723 height 17
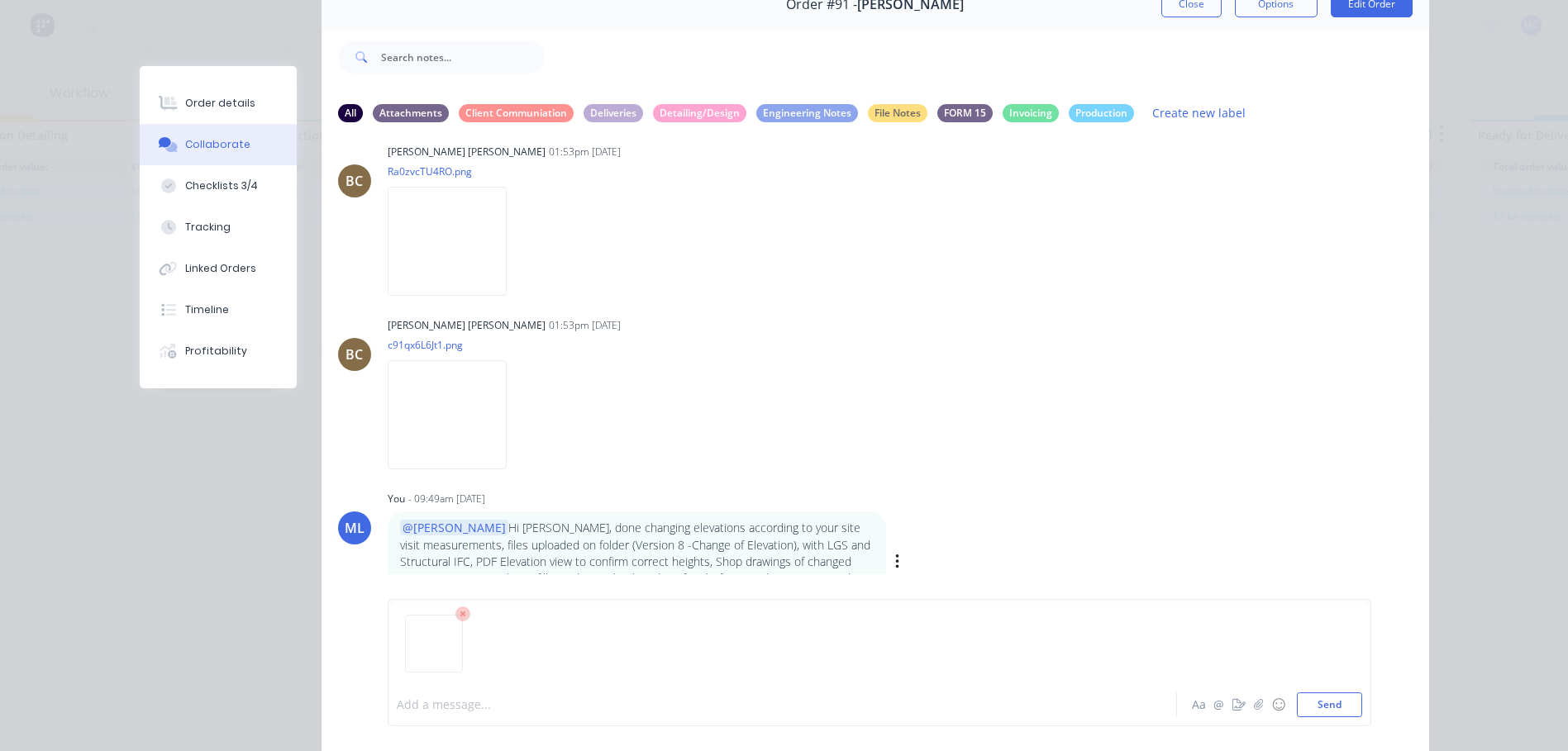
scroll to position [12983, 0]
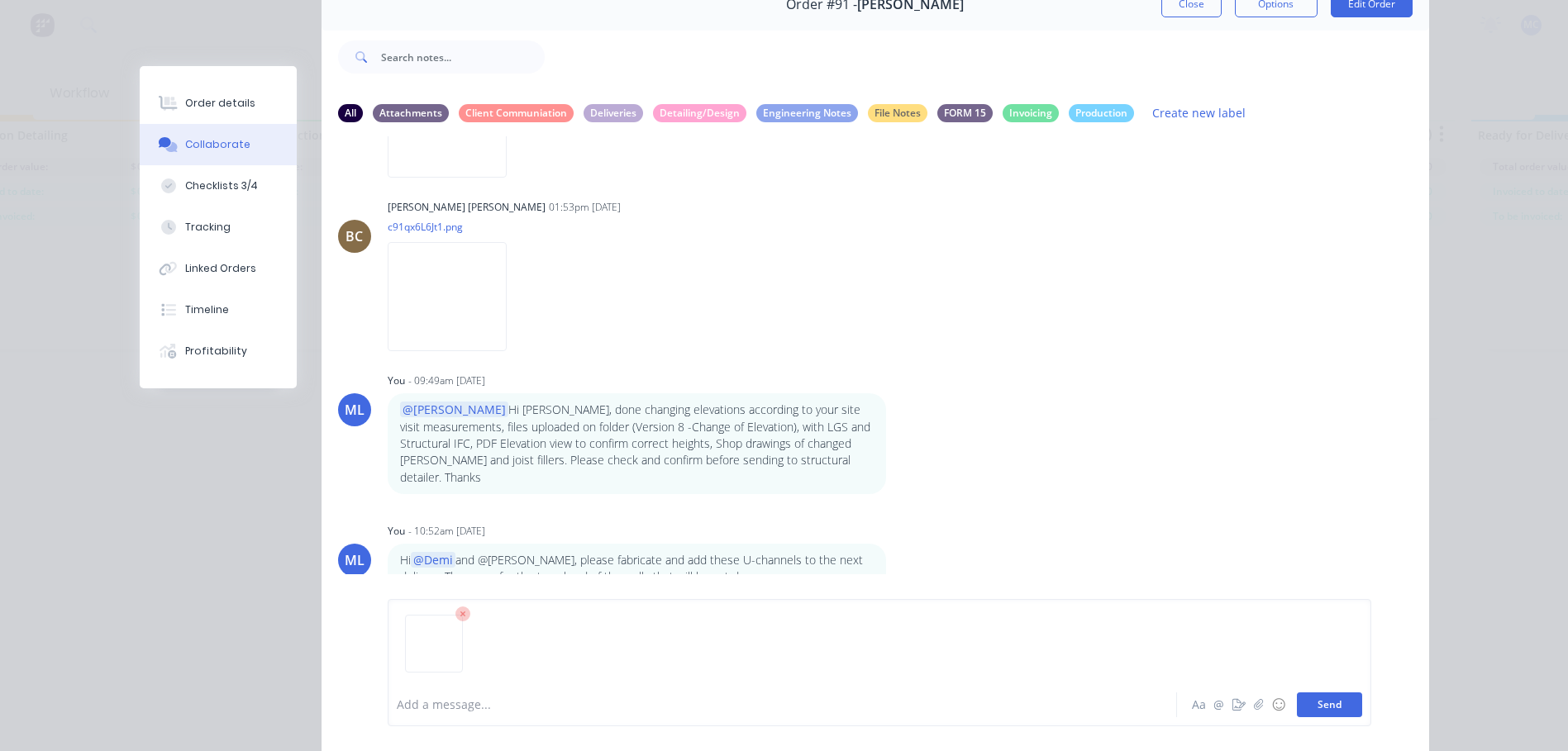
click at [1330, 697] on button "Send" at bounding box center [1329, 705] width 65 height 25
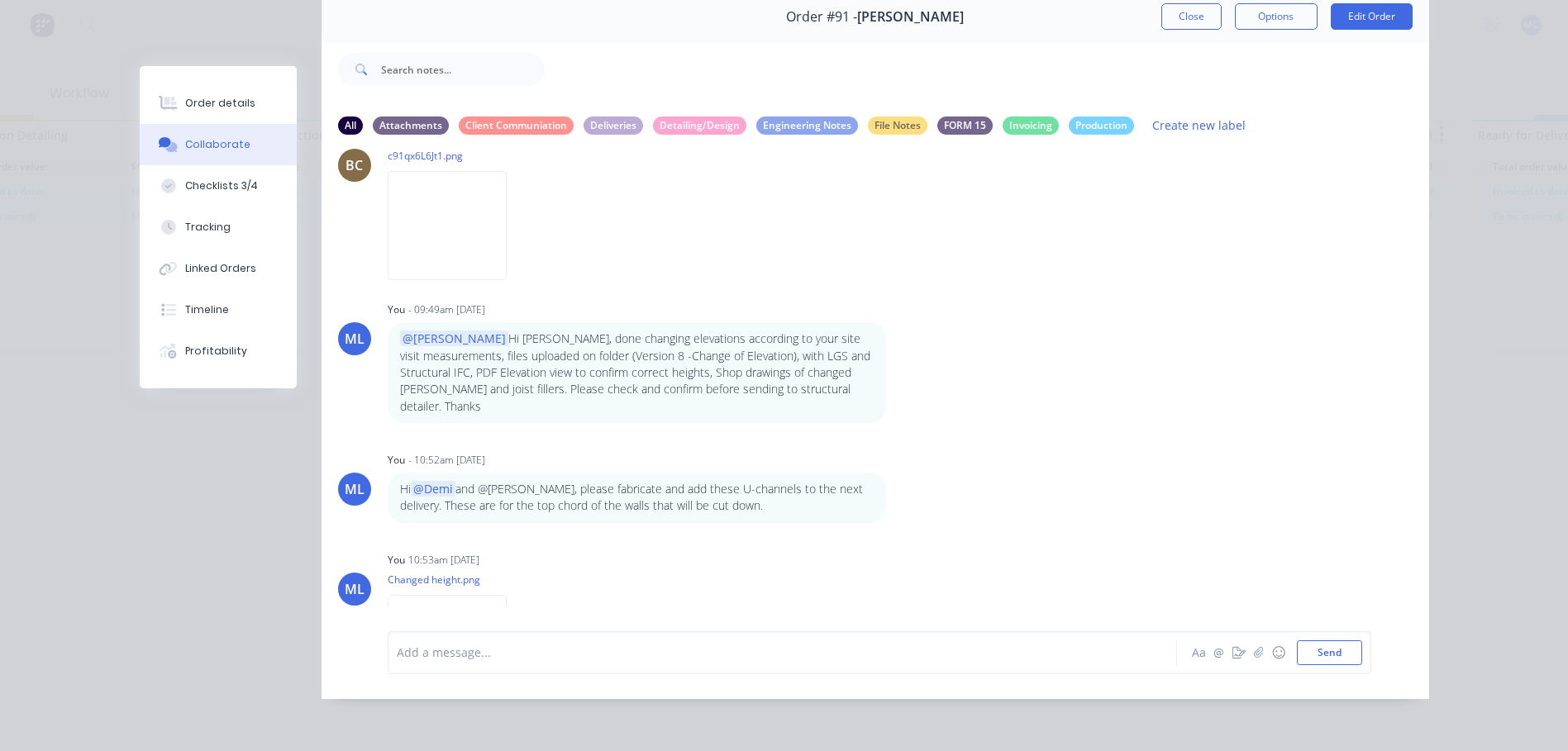
scroll to position [13171, 0]
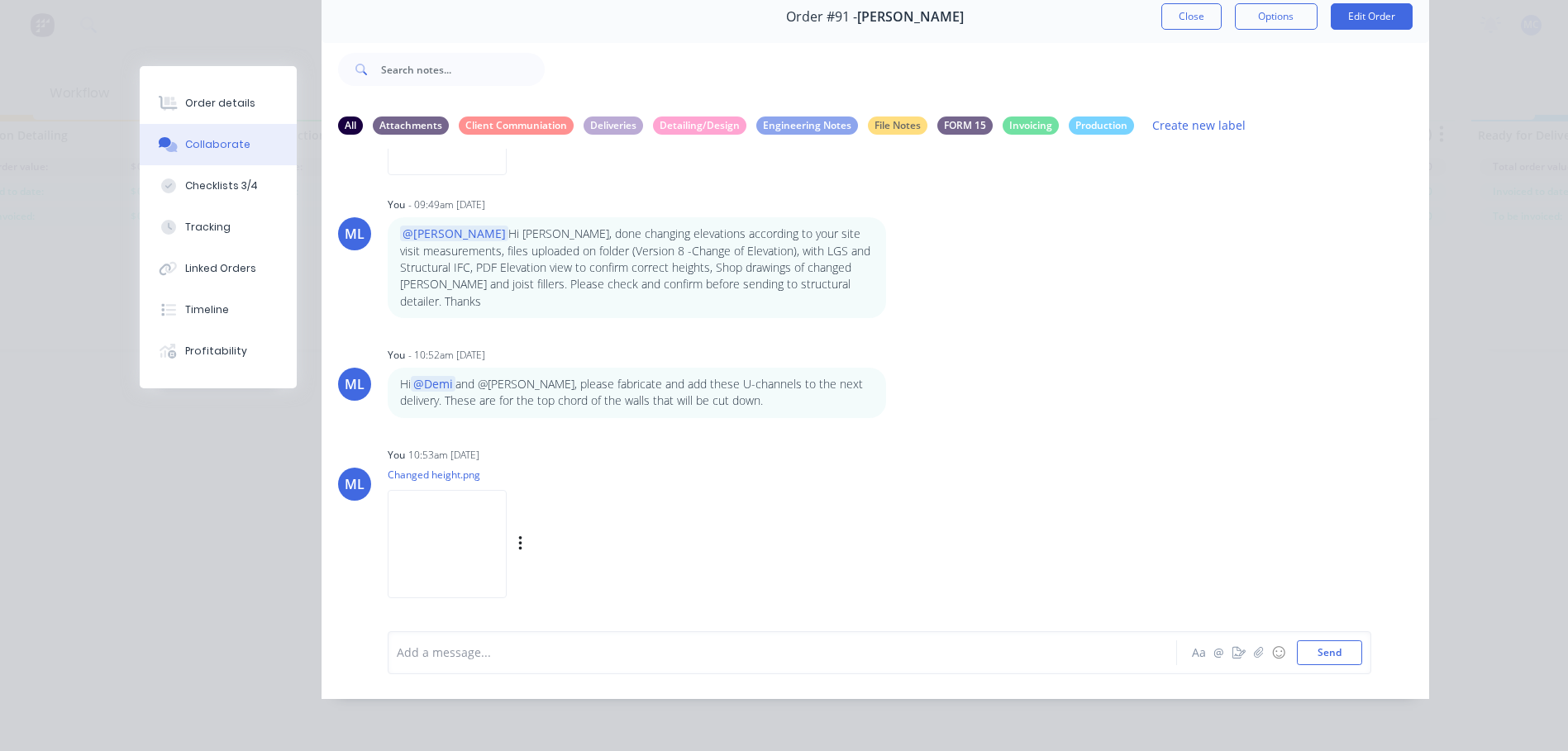
click at [427, 536] on img at bounding box center [448, 544] width 119 height 108
click at [564, 655] on div at bounding box center [759, 652] width 723 height 17
click at [832, 405] on p "Hi @Demi and @[PERSON_NAME], please fabricate and add these U-channels to the n…" at bounding box center [637, 393] width 473 height 34
click at [886, 387] on div "Hi @Demi and @[PERSON_NAME], please fabricate and add these U-channels to the n…" at bounding box center [646, 393] width 517 height 50
click at [895, 391] on icon "button" at bounding box center [897, 393] width 5 height 19
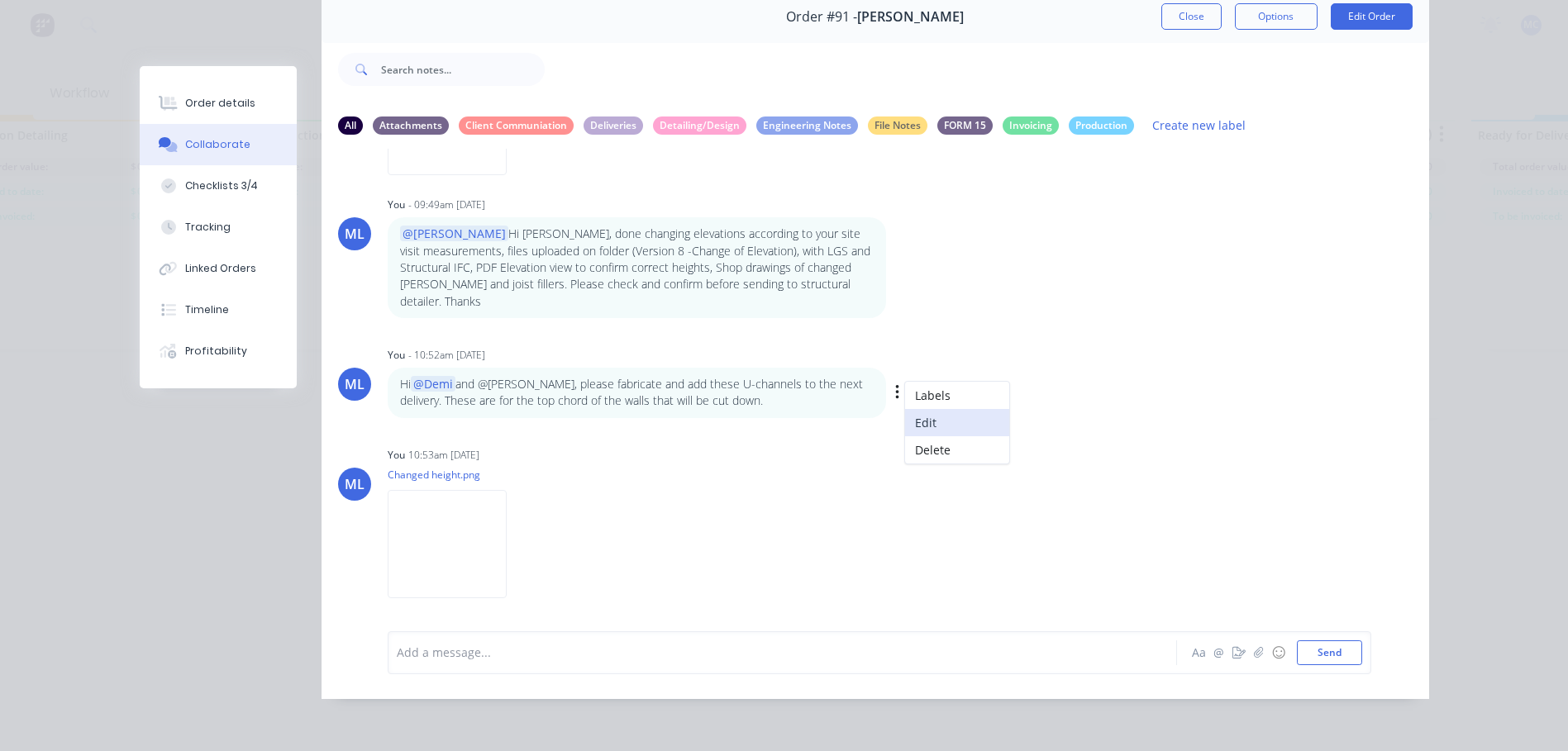
click at [949, 423] on button "Edit" at bounding box center [957, 422] width 104 height 27
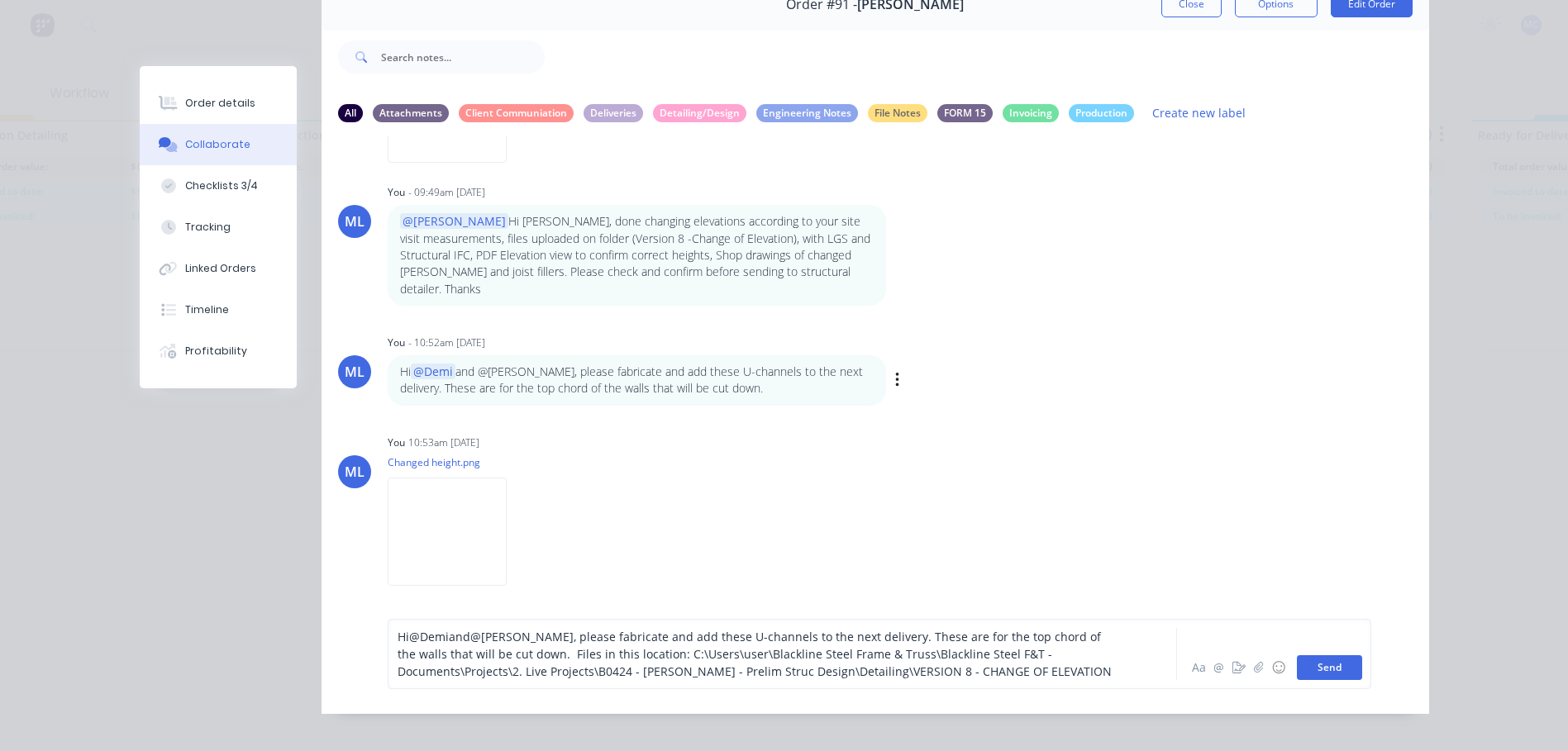
click at [1336, 672] on button "Send" at bounding box center [1329, 668] width 65 height 25
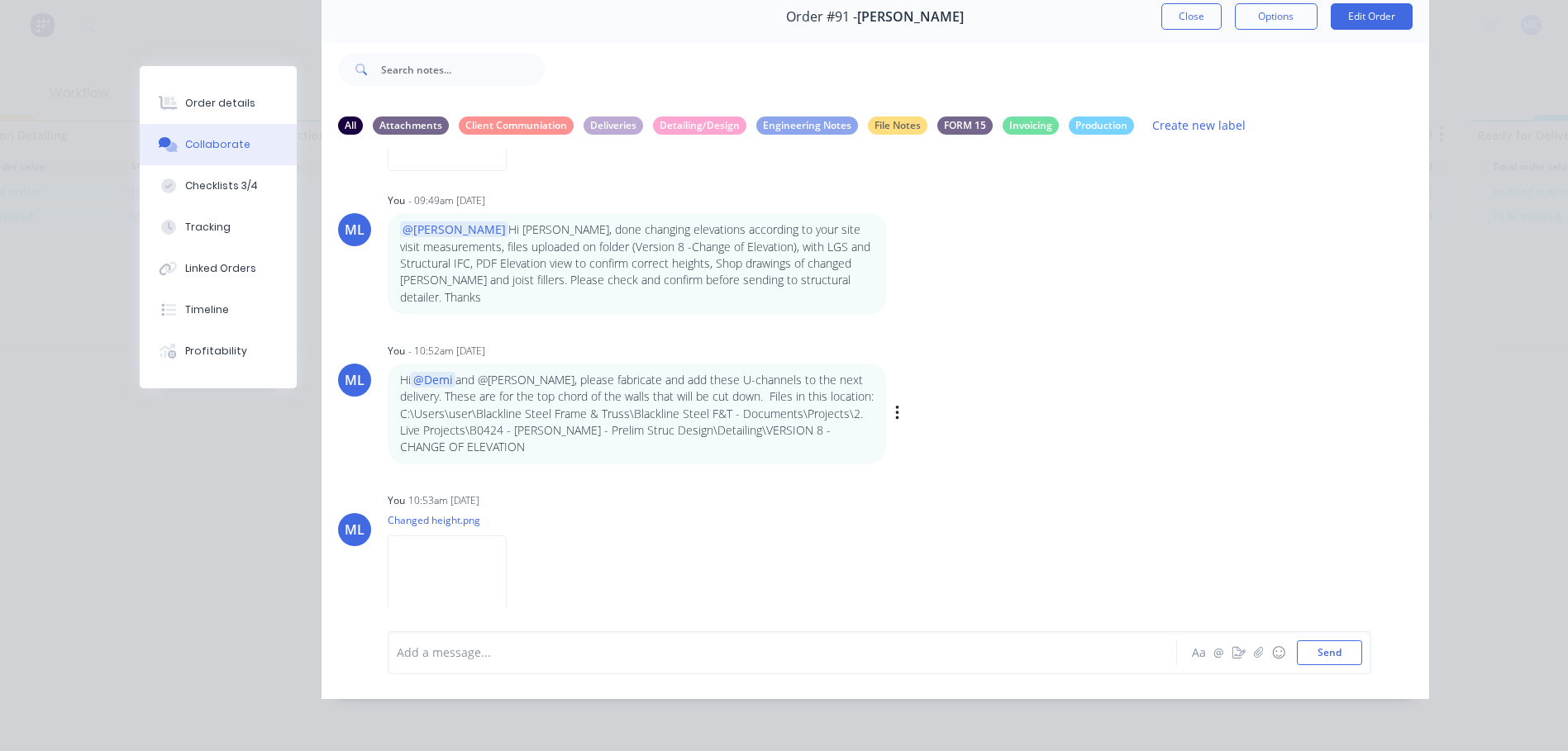
drag, startPoint x: 629, startPoint y: 403, endPoint x: 901, endPoint y: 359, distance: 275.5
click at [907, 342] on div "DN [PERSON_NAME] - 01:43pm [DATE] @[PERSON_NAME] @[PERSON_NAME] [PERSON_NAME] h…" at bounding box center [875, 377] width 1107 height 458
click at [0, 0] on button "button" at bounding box center [0, 0] width 0 height 0
click at [0, 0] on button "Edit" at bounding box center [0, 0] width 0 height 0
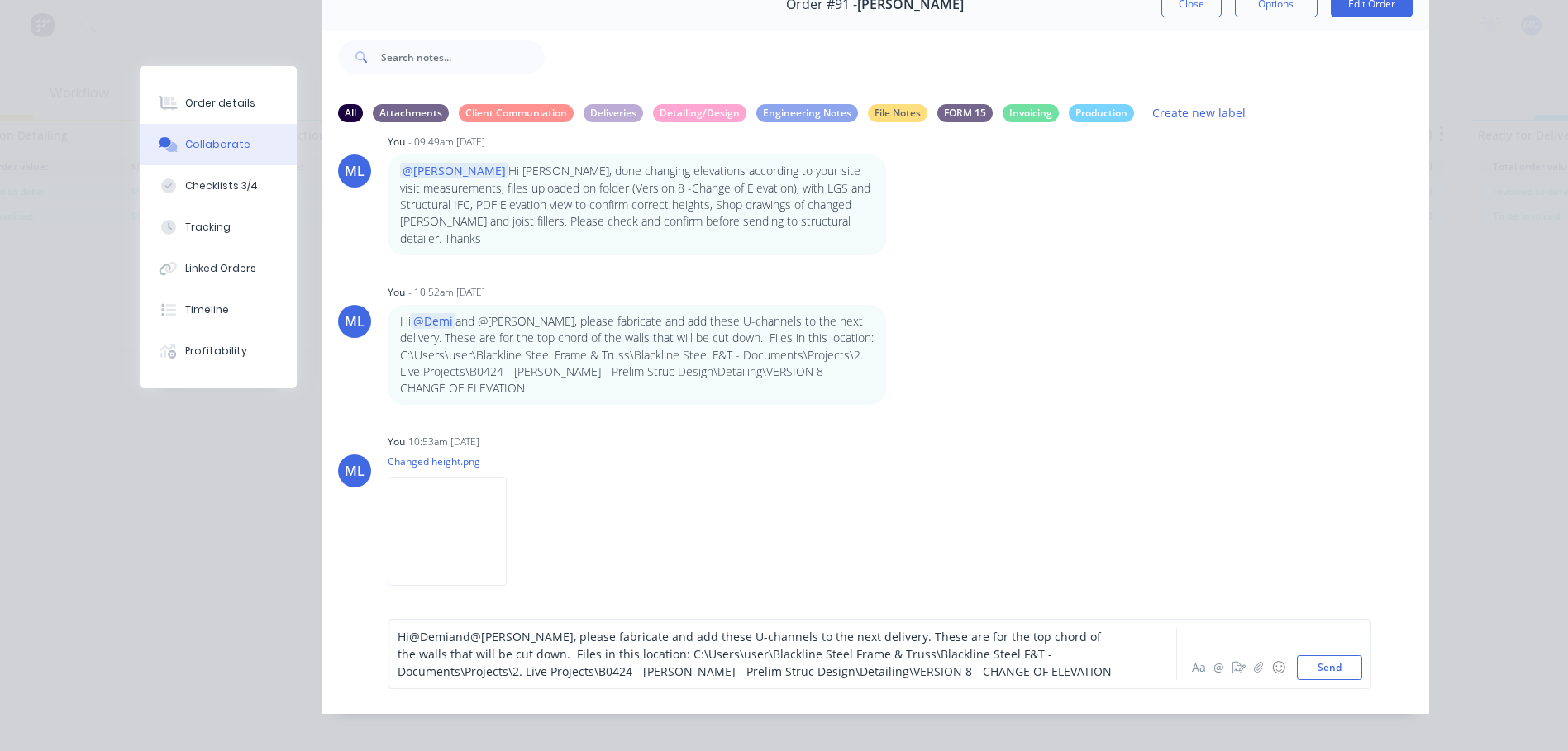
click at [524, 646] on span ", please fabricate and add these U-channels to the next delivery. These are for…" at bounding box center [754, 654] width 714 height 50
click at [433, 644] on span "@Demi" at bounding box center [429, 637] width 40 height 16
click at [466, 644] on span "mi and" at bounding box center [474, 637] width 39 height 16
click at [1314, 674] on button "Send" at bounding box center [1329, 668] width 65 height 25
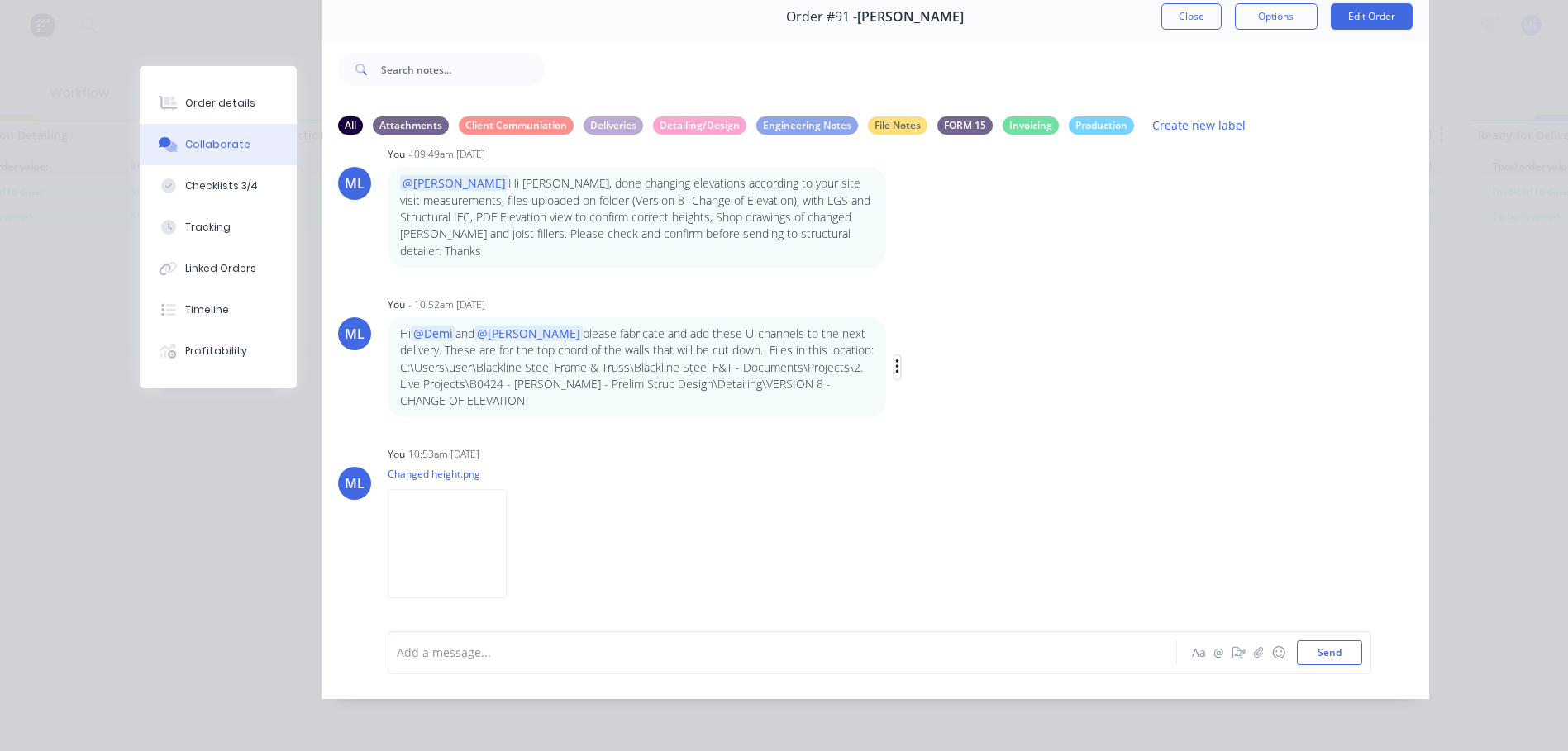
click at [895, 367] on icon "button" at bounding box center [897, 367] width 5 height 19
click at [923, 386] on button "Edit" at bounding box center [957, 396] width 104 height 27
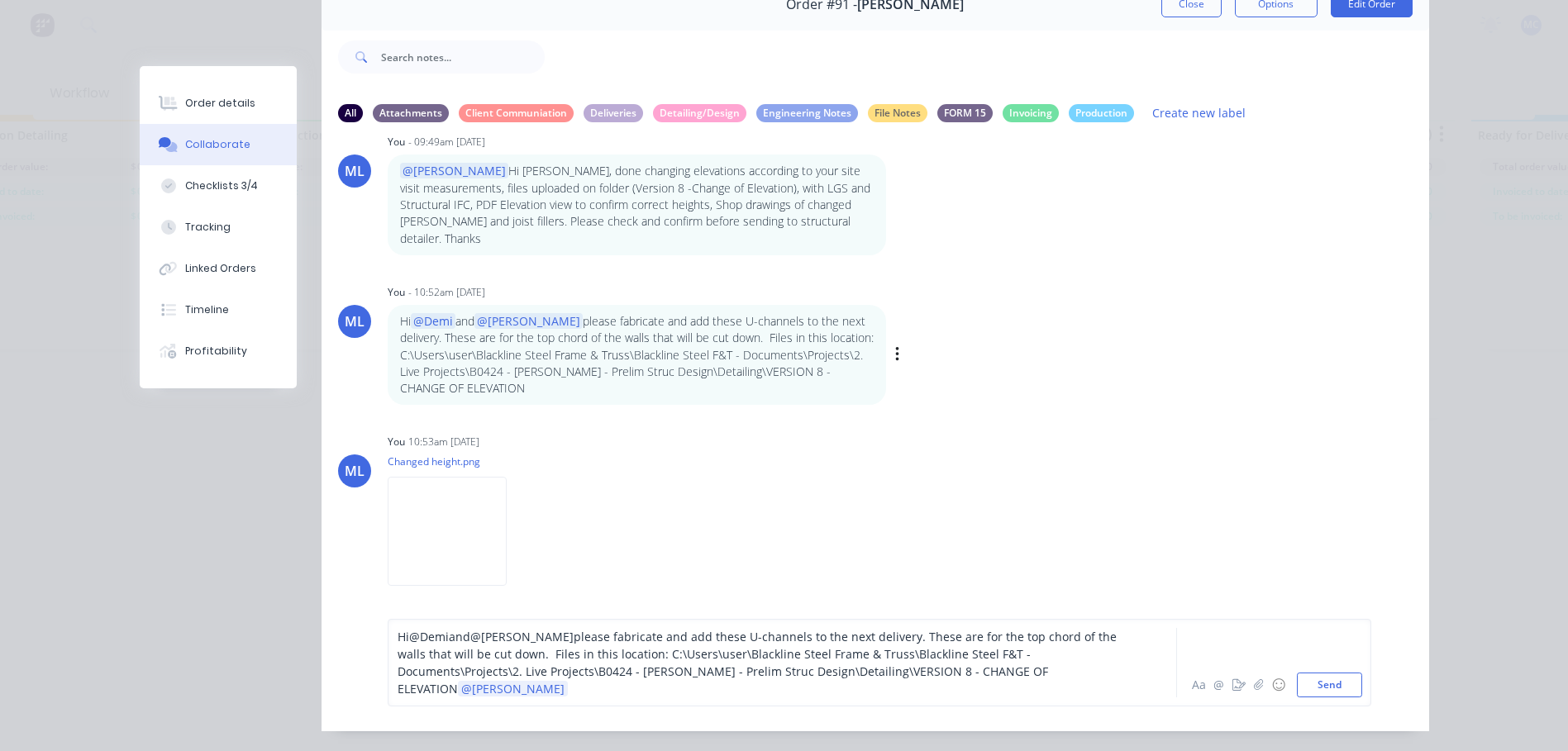
click at [1342, 687] on button "Send" at bounding box center [1329, 685] width 65 height 25
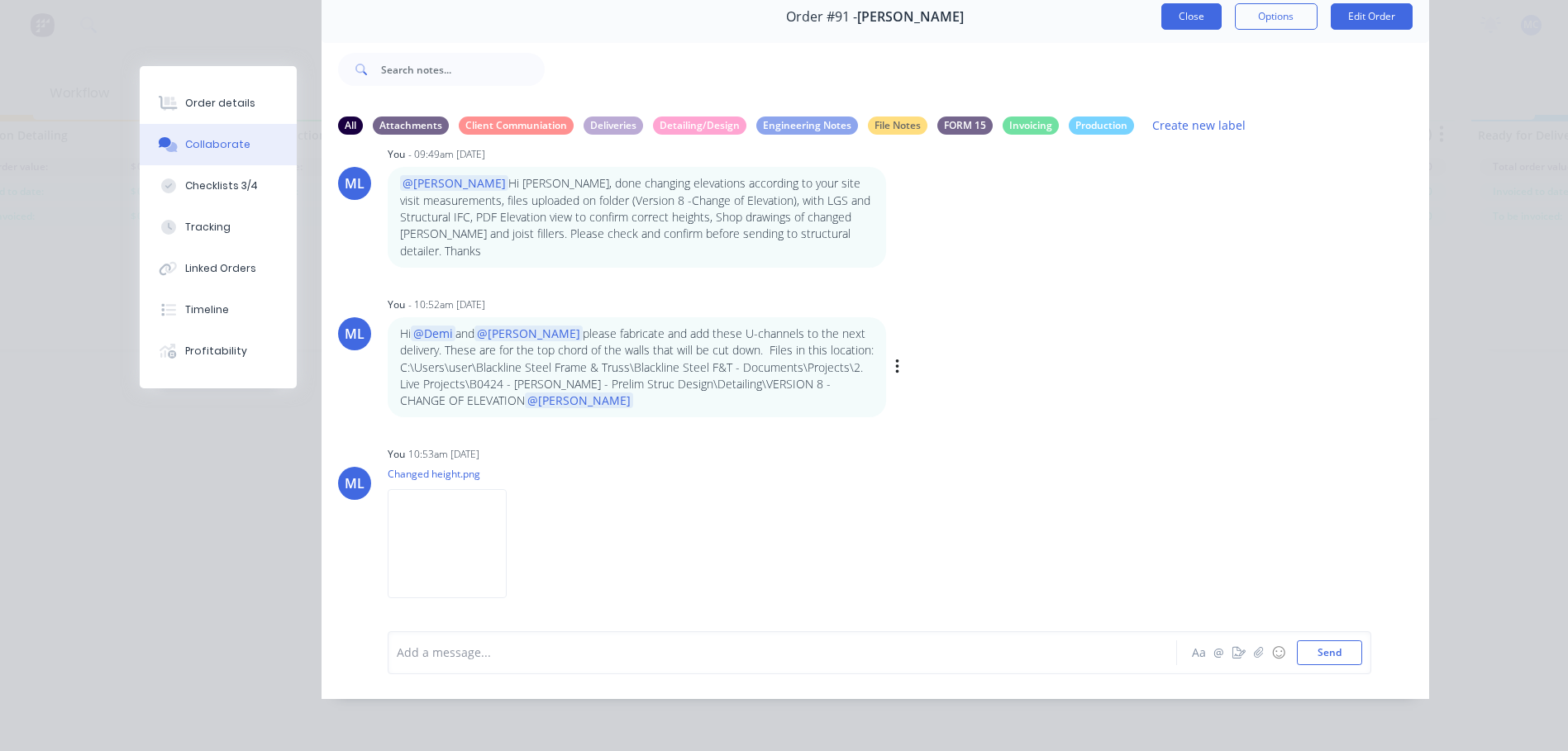
click at [1167, 9] on button "Close" at bounding box center [1191, 16] width 61 height 26
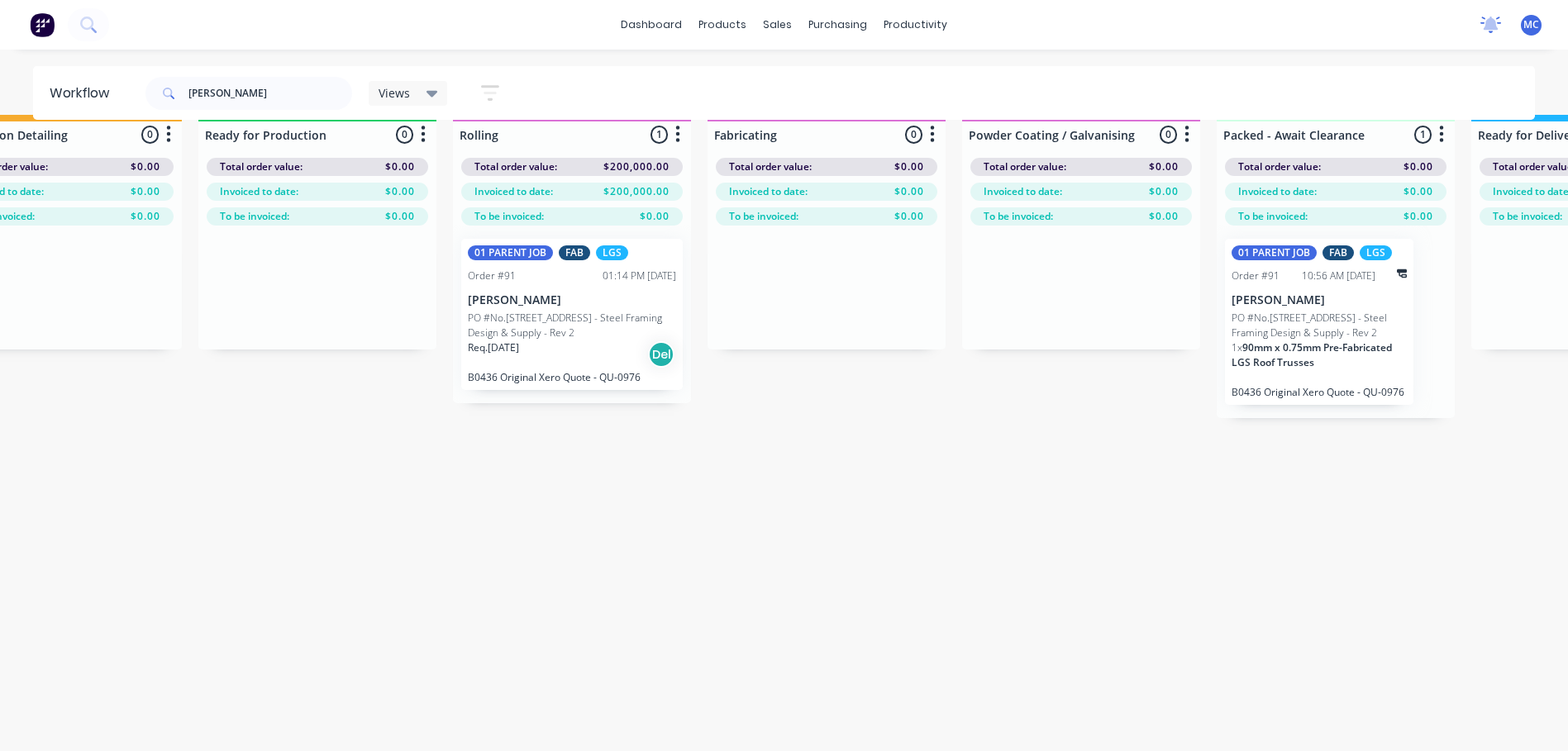
click at [1494, 22] on icon at bounding box center [1490, 24] width 21 height 16
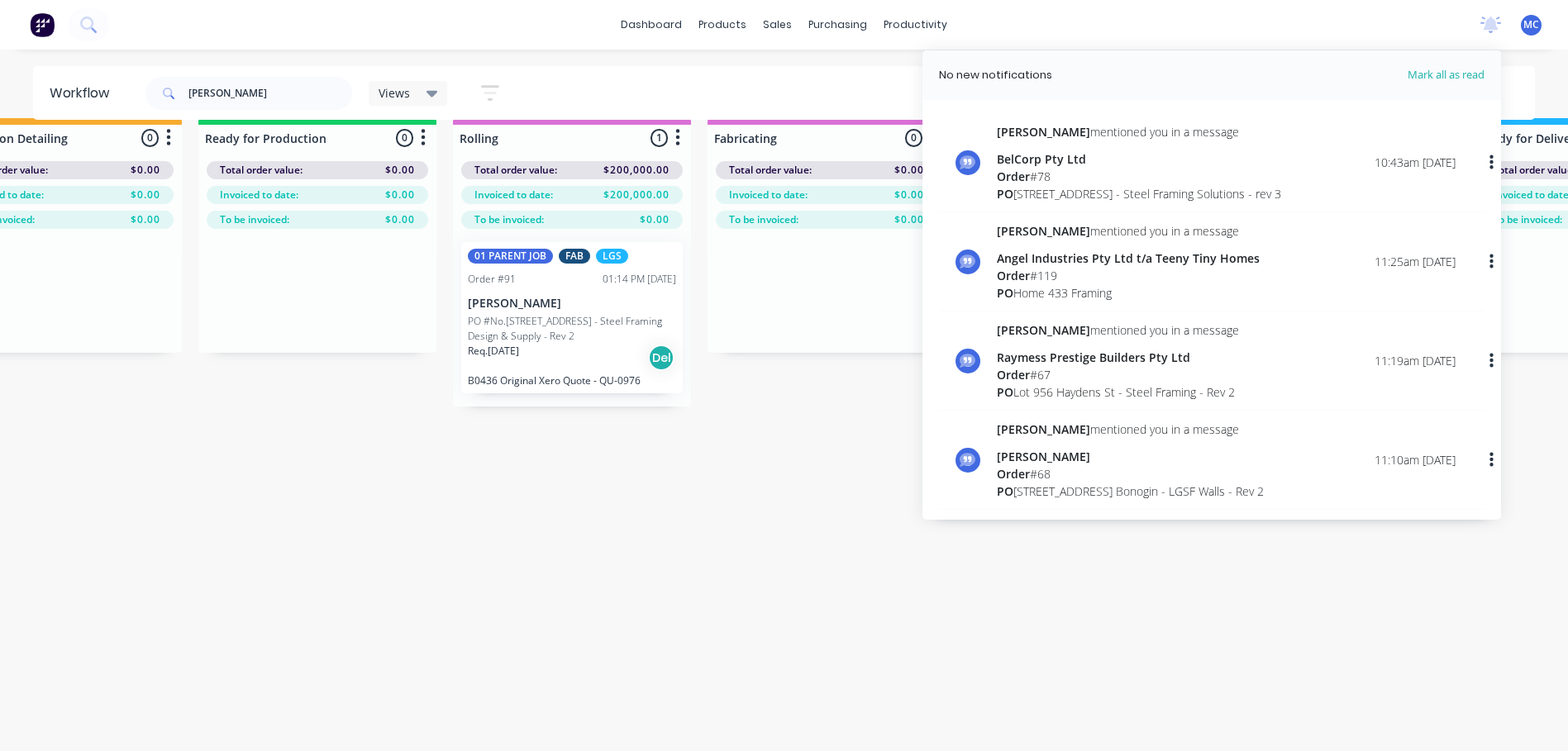
scroll to position [0, 1365]
